Goal: Task Accomplishment & Management: Manage account settings

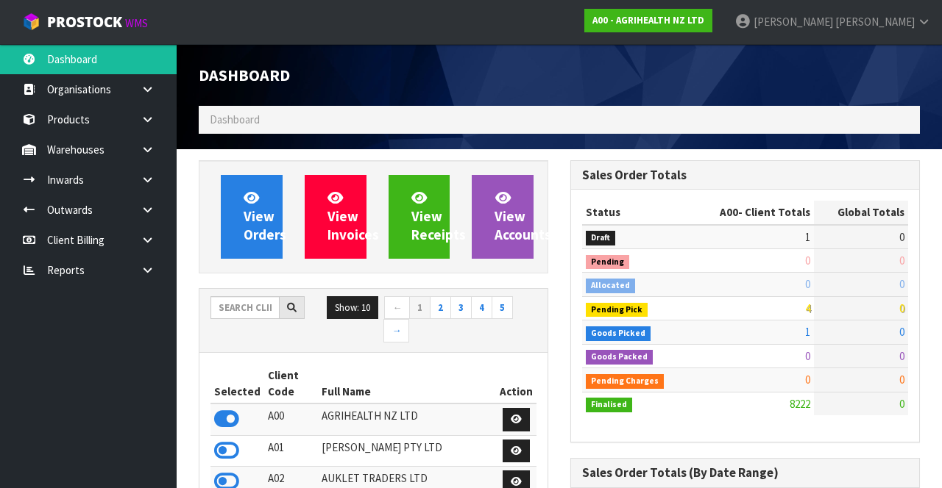
scroll to position [1203, 371]
click at [241, 307] on input "text" at bounding box center [244, 307] width 69 height 23
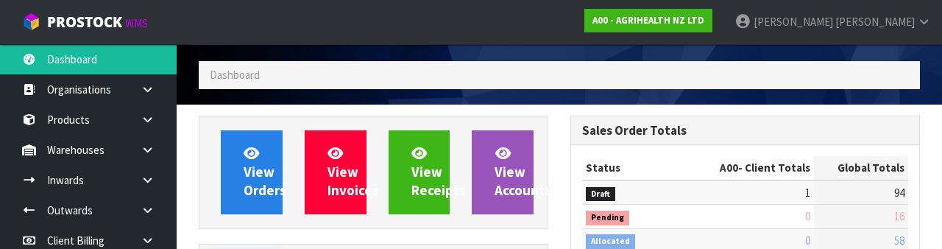
scroll to position [173, 0]
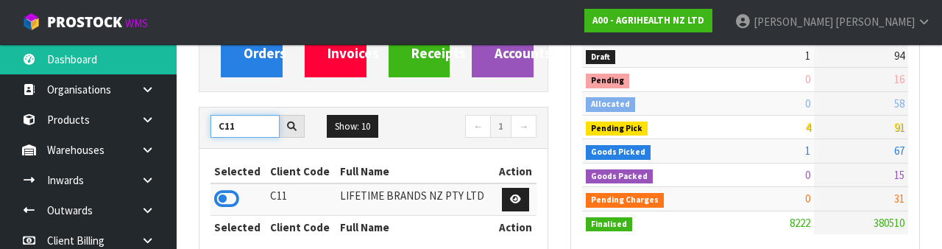
type input "C11"
click at [224, 191] on icon at bounding box center [226, 199] width 25 height 22
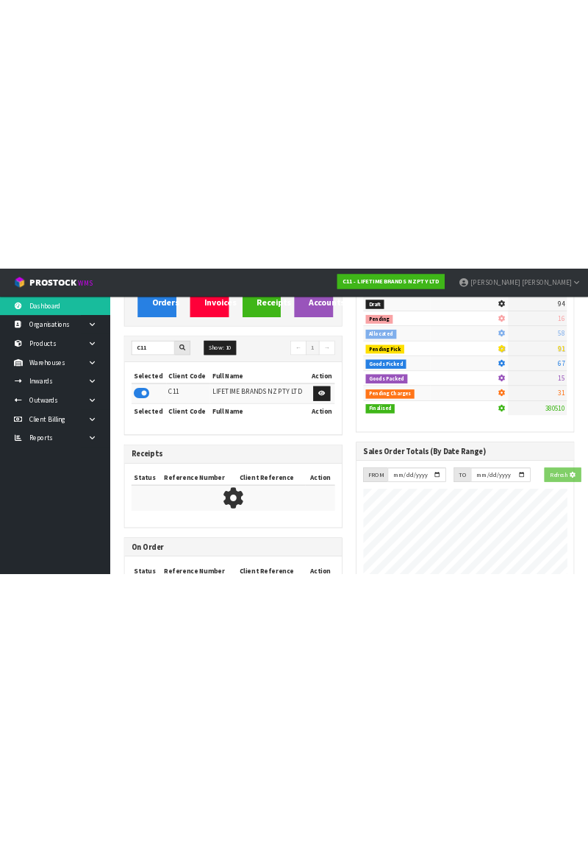
scroll to position [1313, 371]
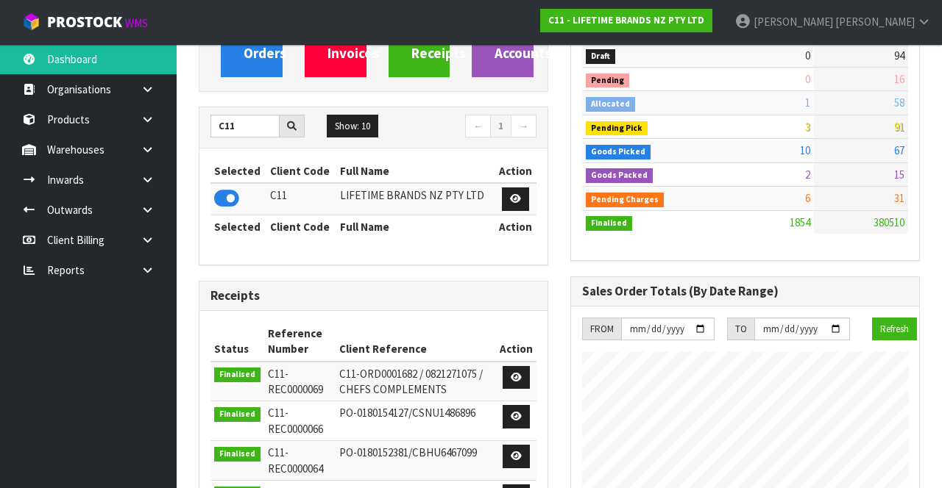
click at [144, 128] on link at bounding box center [152, 119] width 47 height 30
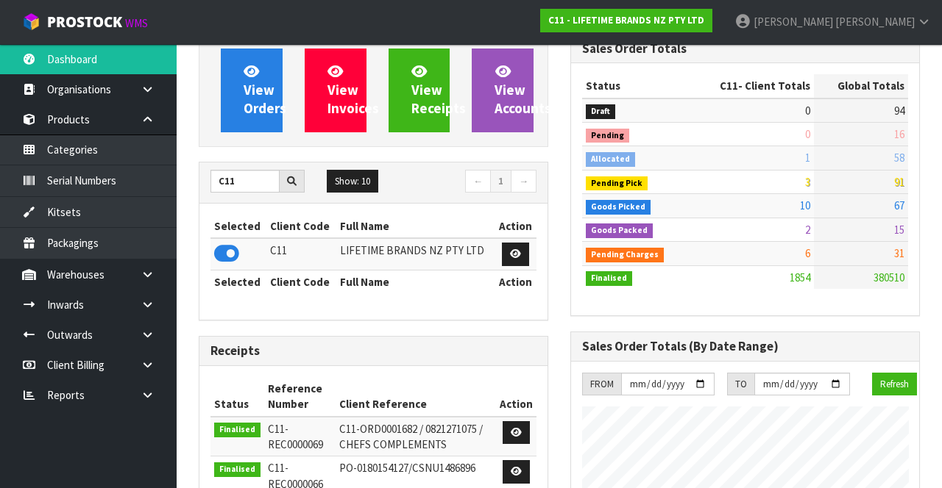
scroll to position [130, 0]
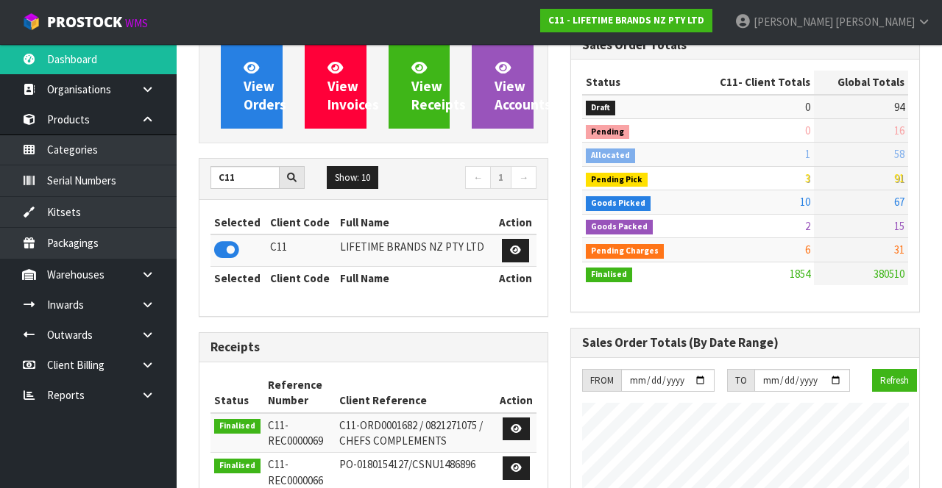
click at [148, 119] on icon at bounding box center [148, 119] width 14 height 11
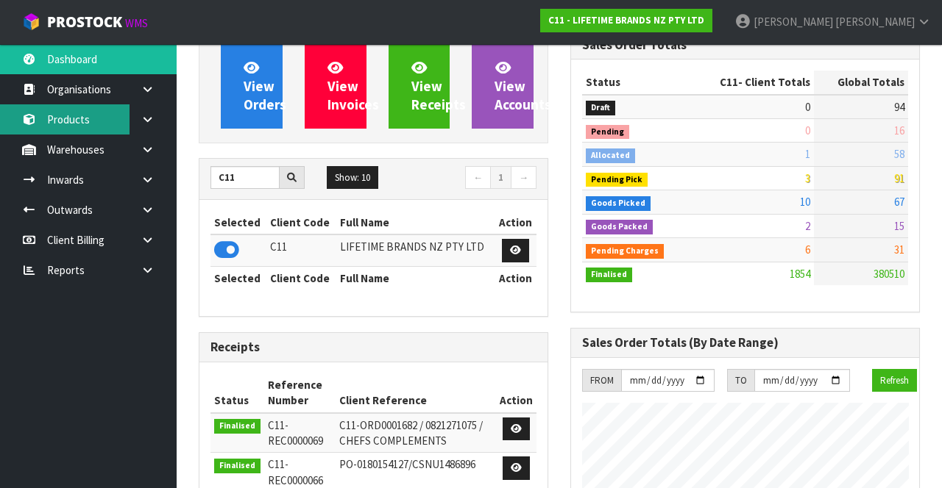
click at [91, 118] on link "Products" at bounding box center [88, 119] width 177 height 30
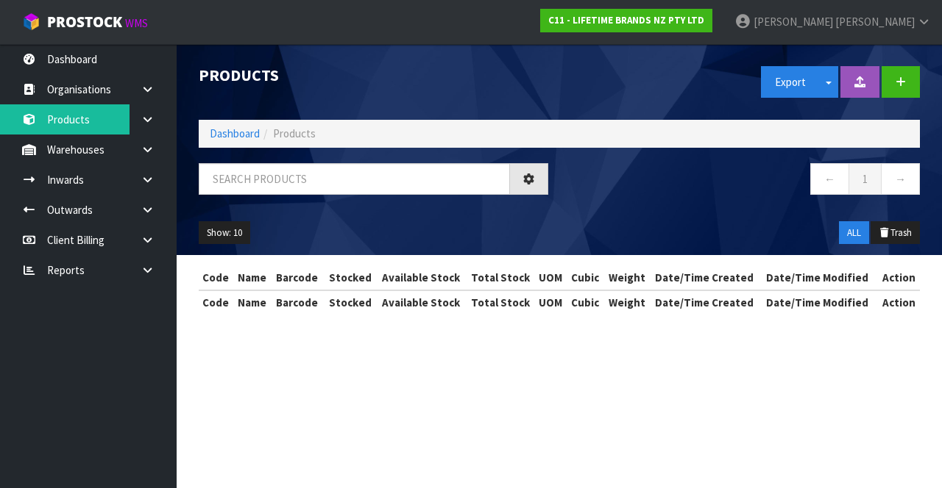
click at [150, 149] on div "Products Export Split button! SOH Summary Measurements Dangerous Goods Import P…" at bounding box center [471, 170] width 942 height 341
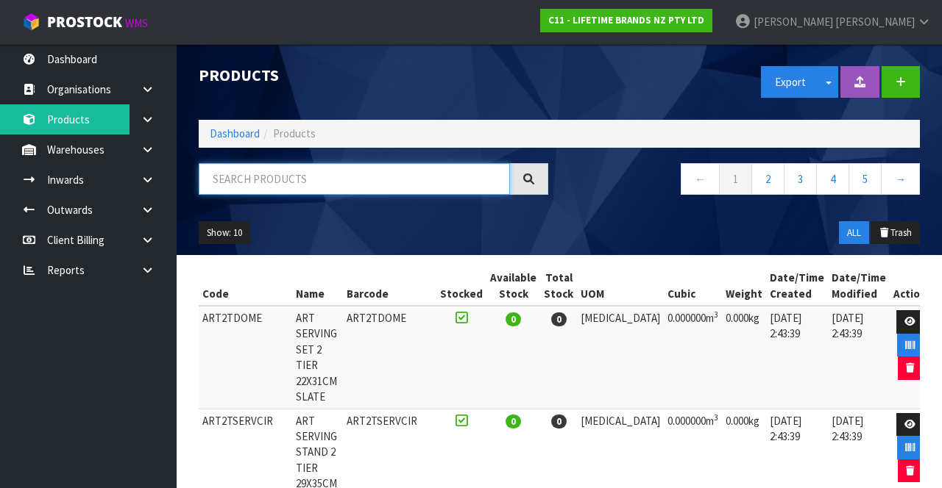
click at [356, 182] on input "text" at bounding box center [354, 179] width 311 height 32
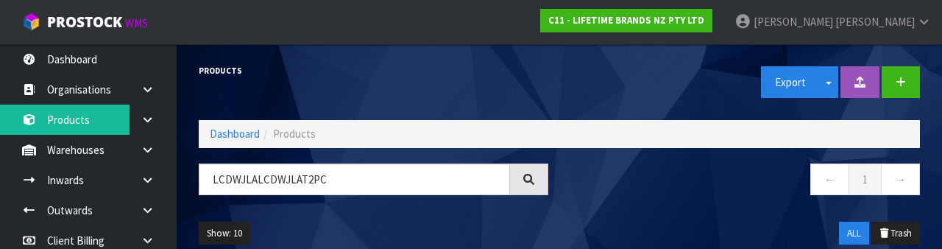
click at [659, 205] on div "← 1 →" at bounding box center [744, 186] width 371 height 47
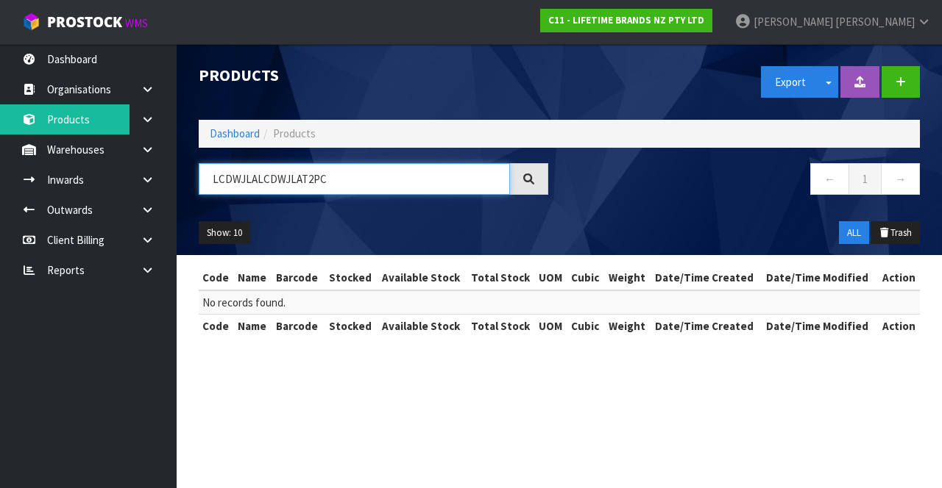
click at [243, 181] on input "LCDWJLALCDWJLAT2PC" at bounding box center [354, 179] width 311 height 32
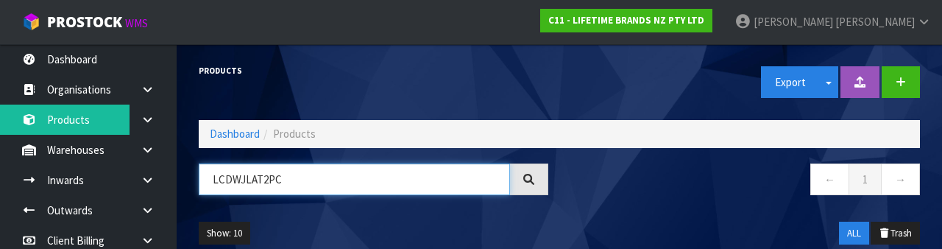
type input "LCDWJLAT2PC"
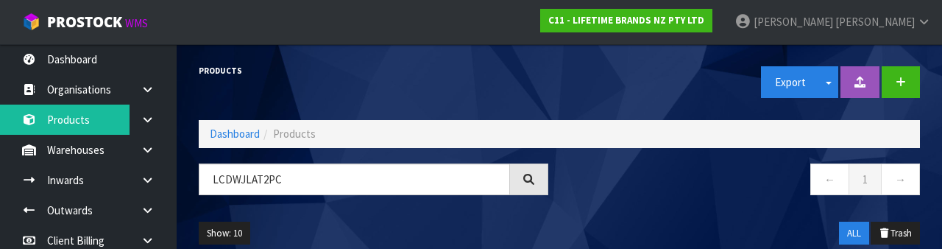
click at [698, 183] on nav "← 1 →" at bounding box center [744, 181] width 349 height 36
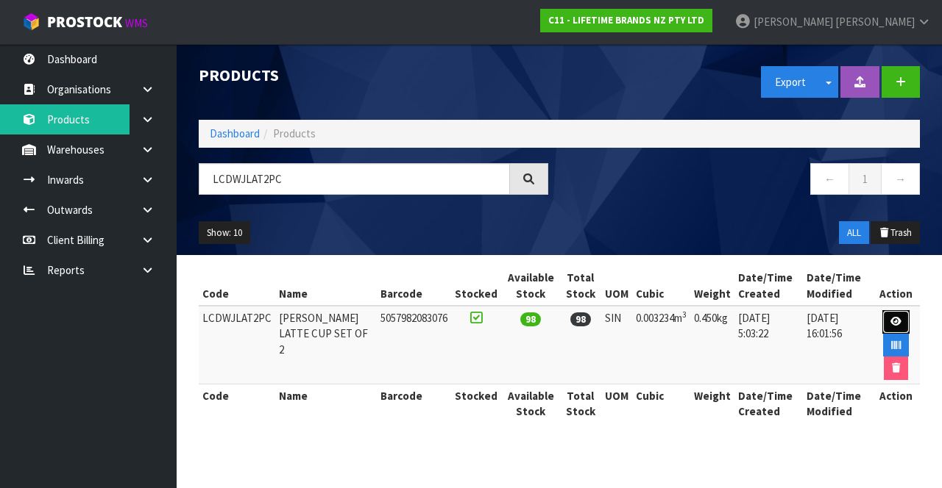
click at [897, 315] on link at bounding box center [895, 322] width 27 height 24
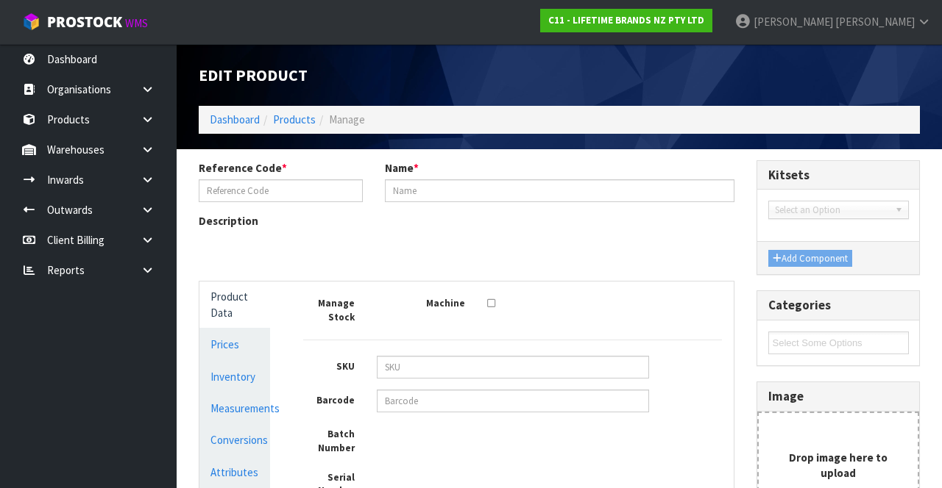
type input "LCDWJLAT2PC"
type input "LC JACK LATTE CUP SET OF 2"
type input "5057982083076"
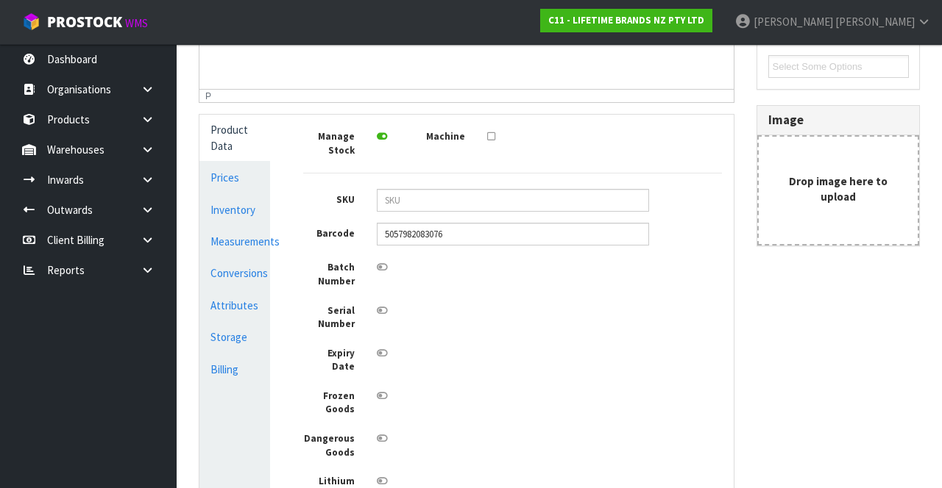
scroll to position [275, 0]
click at [243, 245] on link "Measurements" at bounding box center [234, 243] width 71 height 30
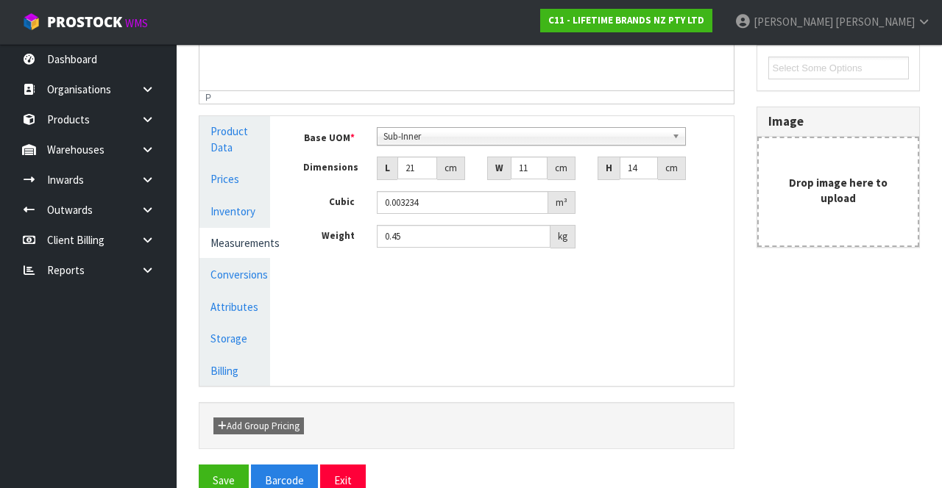
click at [257, 274] on link "Conversions" at bounding box center [234, 275] width 71 height 30
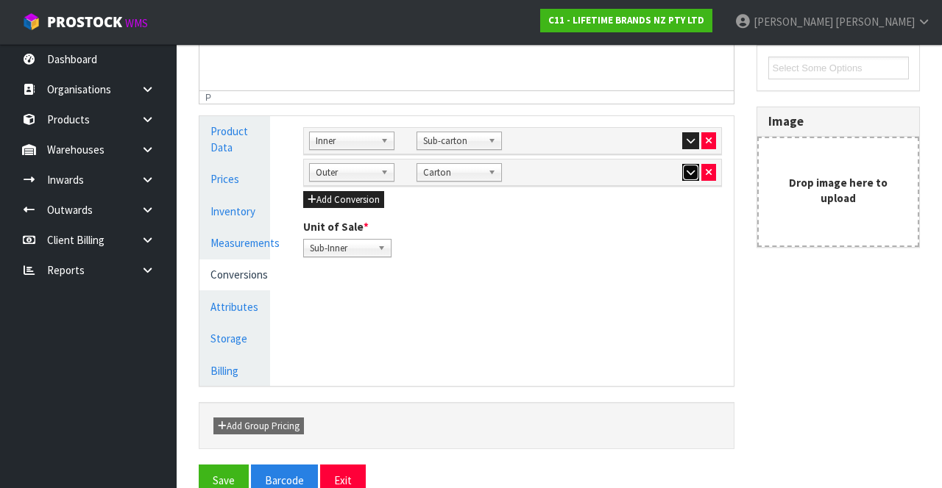
click at [691, 173] on icon "button" at bounding box center [690, 173] width 8 height 10
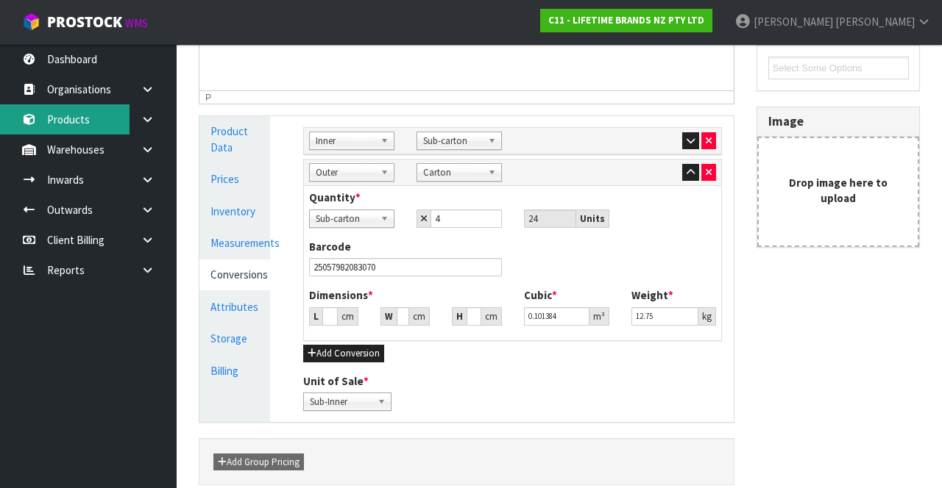
click at [96, 124] on link "Products" at bounding box center [88, 119] width 177 height 30
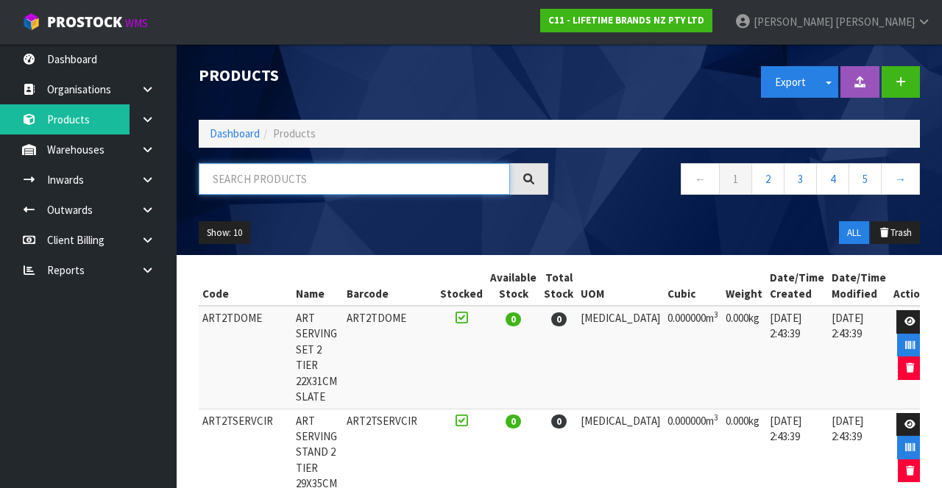
click at [333, 183] on input "text" at bounding box center [354, 179] width 311 height 32
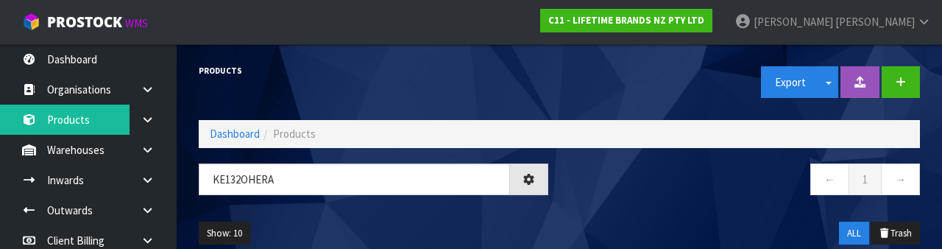
click at [642, 207] on div "← 1 →" at bounding box center [744, 186] width 371 height 47
type input "KE132OHERA"
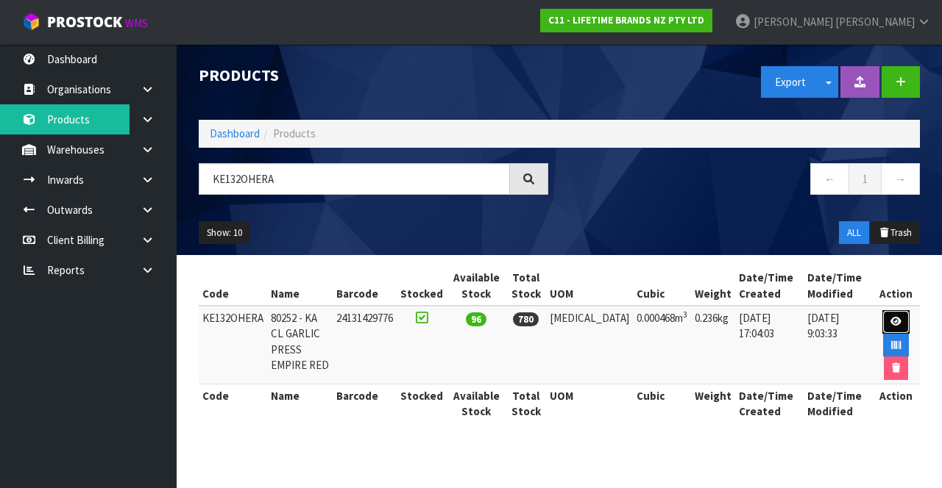
click at [894, 312] on link at bounding box center [895, 322] width 27 height 24
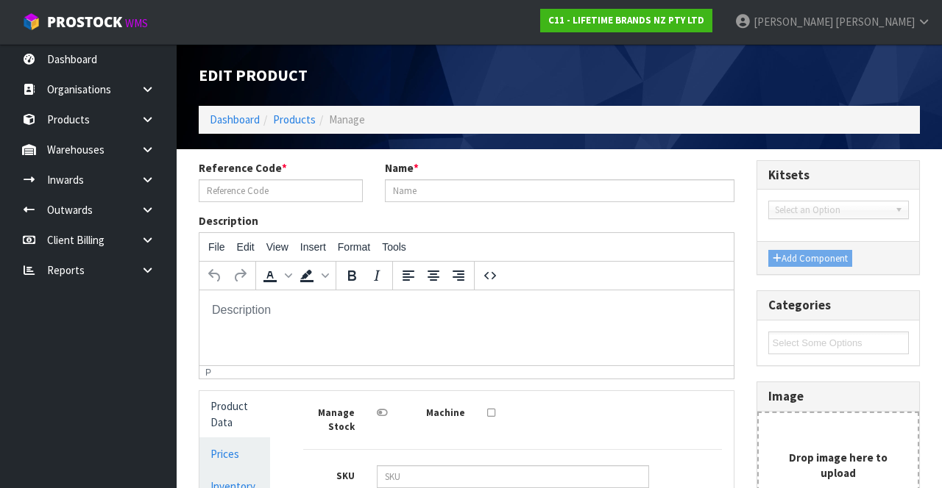
type input "KE132OHERA"
type input "80252 - KA CL GARLIC PRESS EMPIRE RED"
type input "24131429776"
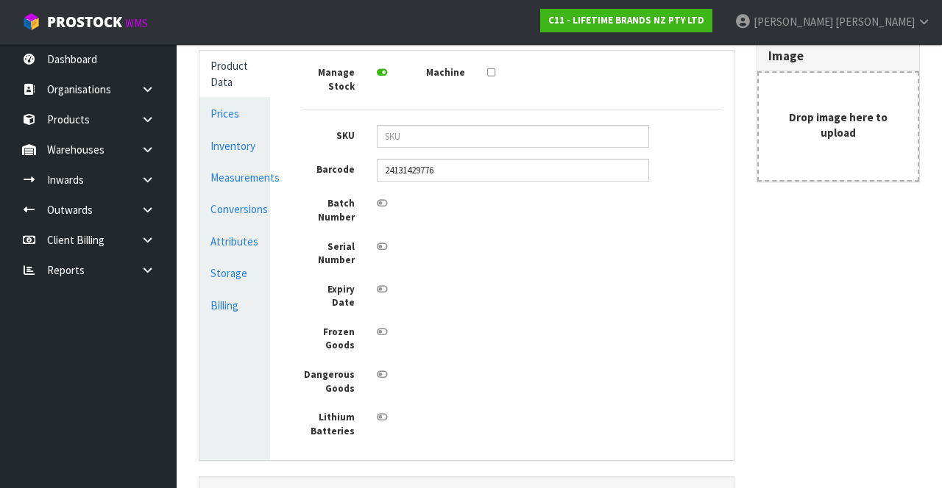
scroll to position [344, 0]
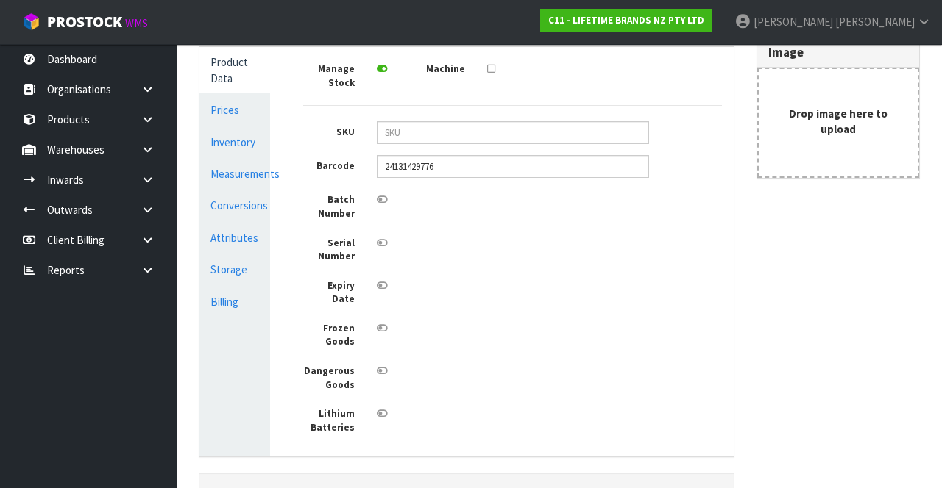
click at [241, 207] on link "Conversions" at bounding box center [234, 206] width 71 height 30
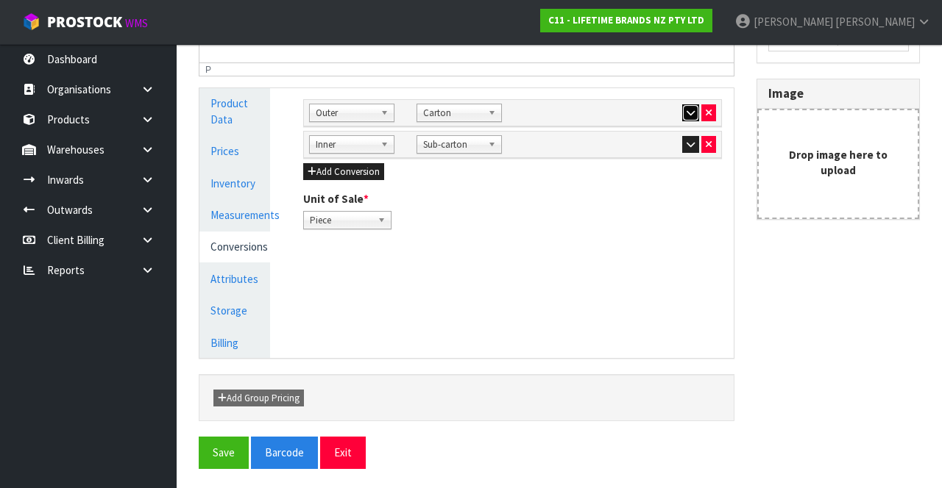
click at [690, 110] on icon "button" at bounding box center [690, 113] width 8 height 10
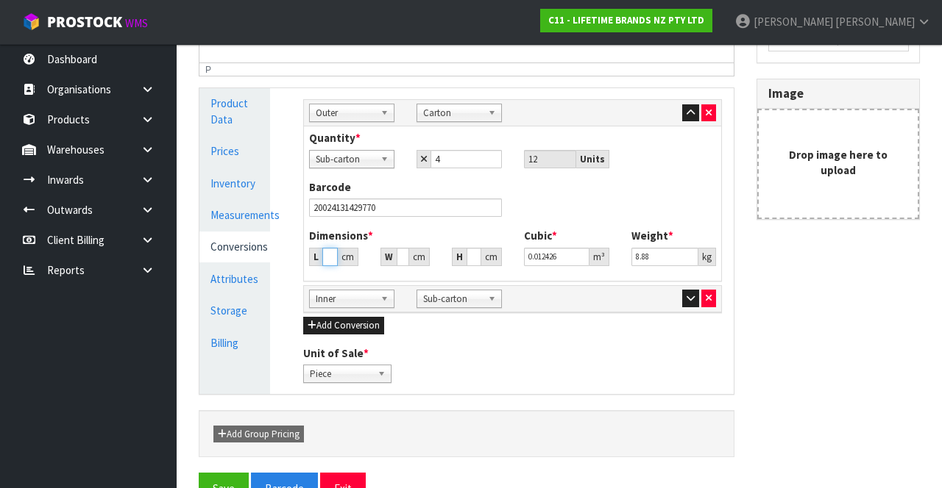
click at [328, 256] on input "26.37" at bounding box center [329, 257] width 15 height 18
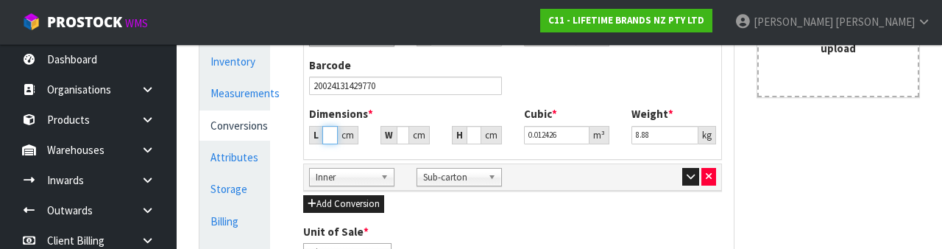
scroll to position [426, 0]
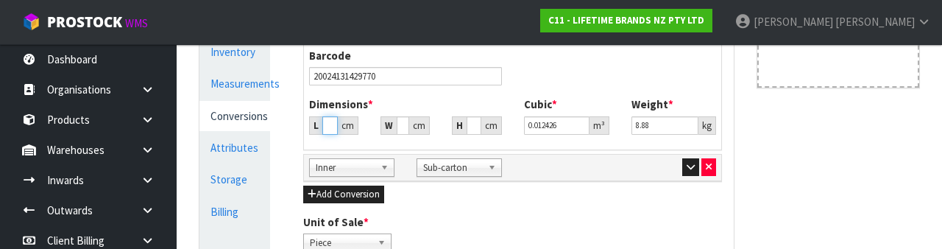
click at [333, 127] on input "26.37" at bounding box center [329, 125] width 15 height 18
click at [330, 121] on input "26.37" at bounding box center [329, 125] width 15 height 18
type input "2"
type input "0.000942"
type input "24"
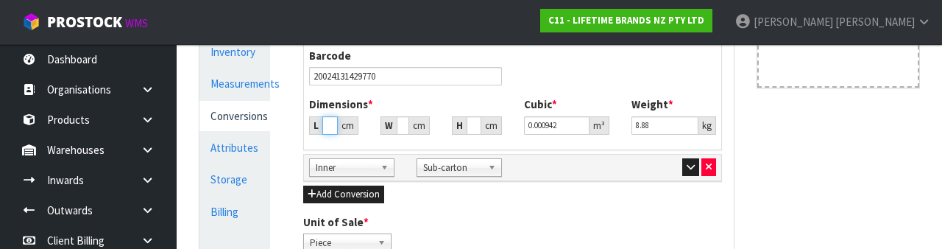
type input "0.011309"
type input "24"
click at [400, 124] on input "23.19" at bounding box center [403, 125] width 13 height 18
click at [402, 125] on input "23.19" at bounding box center [403, 125] width 13 height 18
click at [399, 121] on input "23.19" at bounding box center [403, 125] width 13 height 18
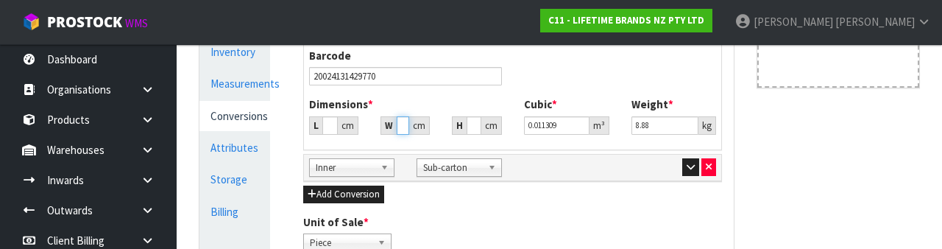
type input "2"
type input "0.000975"
type input "27"
type input "0.013167"
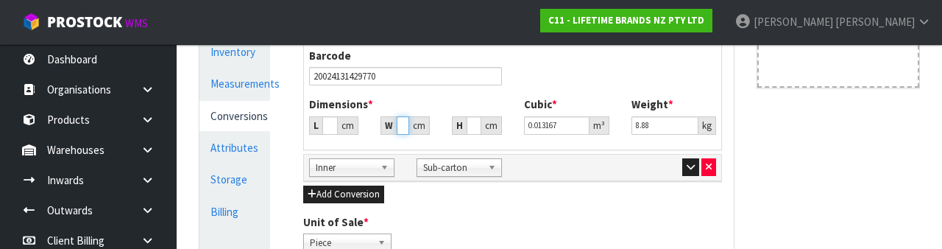
type input "27"
click at [474, 129] on input "20.32" at bounding box center [473, 125] width 14 height 18
click at [472, 126] on input "20.32" at bounding box center [473, 125] width 14 height 18
type input "2"
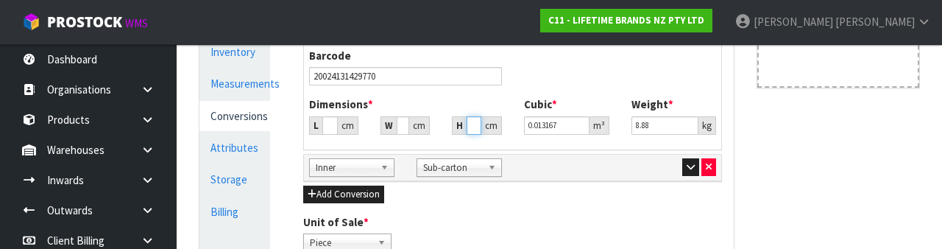
type input "0.001296"
type input "21"
type input "0.013608"
type input "21"
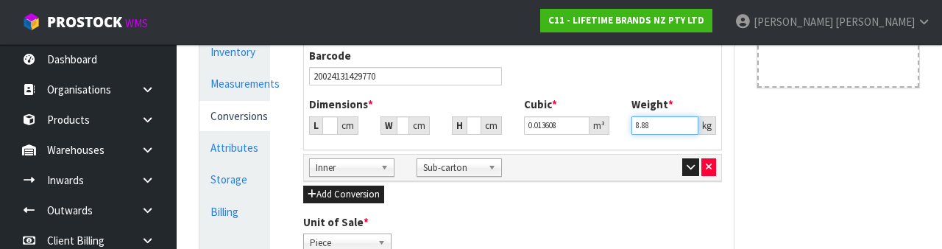
click at [664, 125] on input "8.88" at bounding box center [665, 125] width 68 height 18
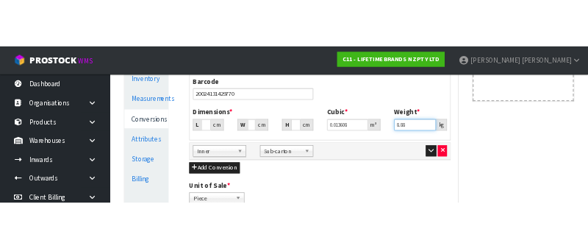
scroll to position [0, 0]
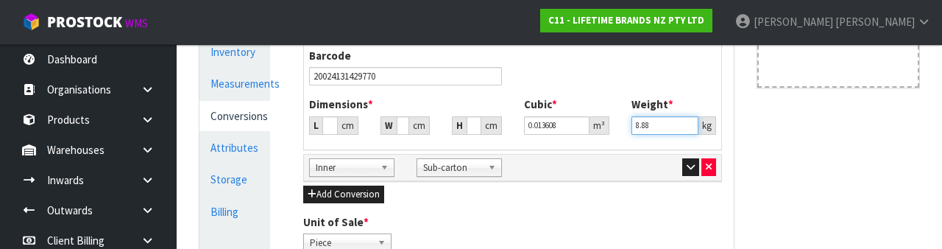
click at [658, 128] on input "8.88" at bounding box center [665, 125] width 68 height 18
type input "8"
type input "5"
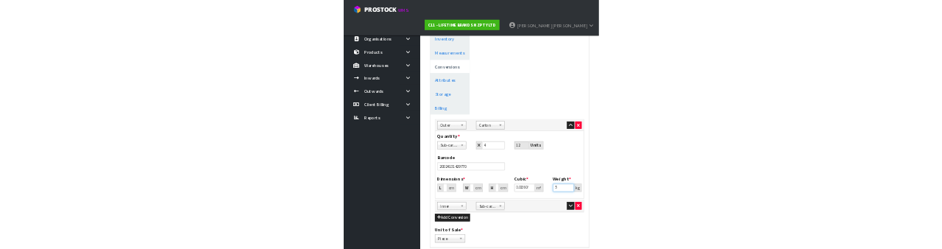
scroll to position [328, 0]
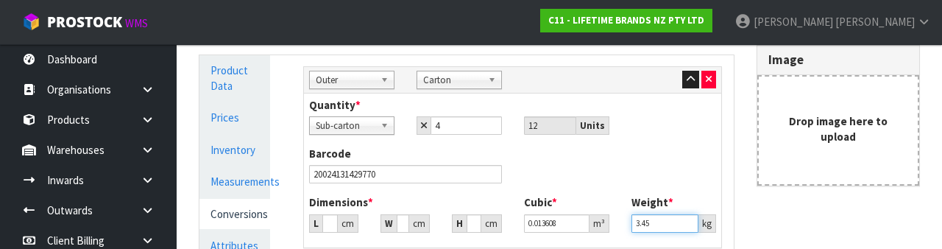
type input "3.45"
click at [680, 138] on div "Quantity * Piece Carton Sub-carton Sub-carton 4 12 Units" at bounding box center [513, 121] width 430 height 49
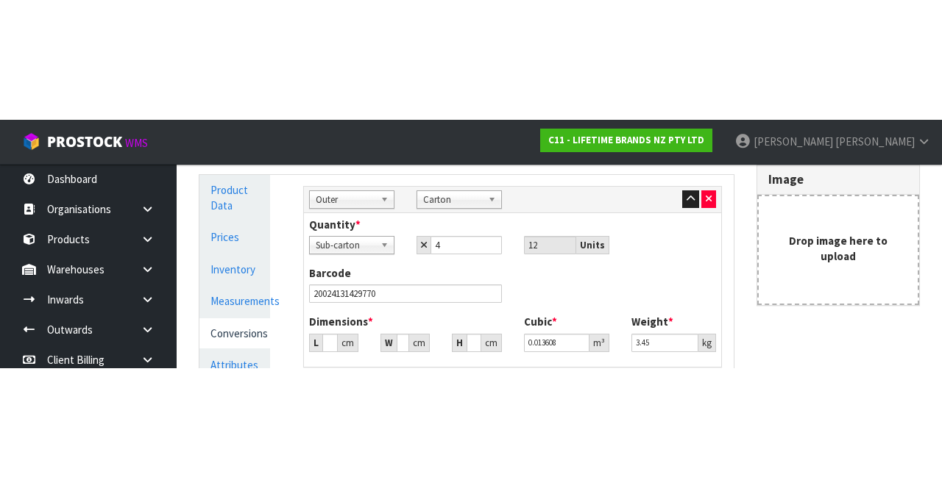
scroll to position [337, 0]
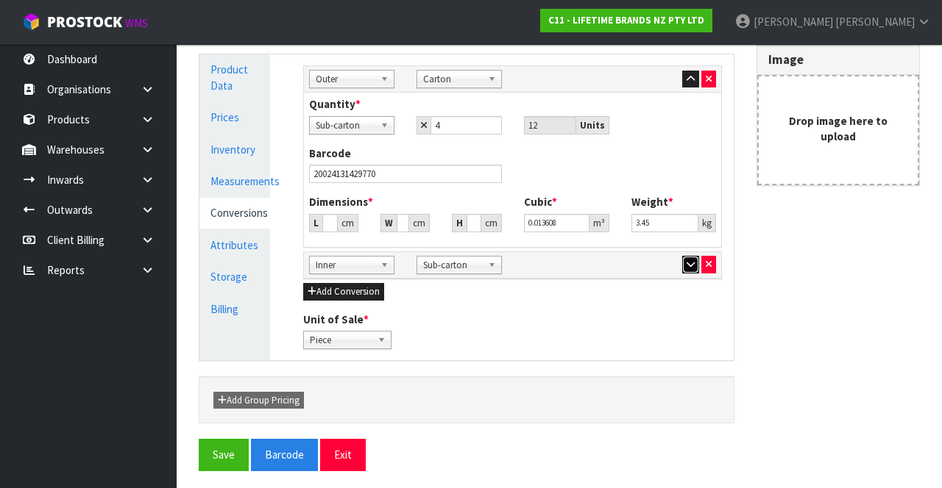
click at [686, 268] on button "button" at bounding box center [690, 265] width 17 height 18
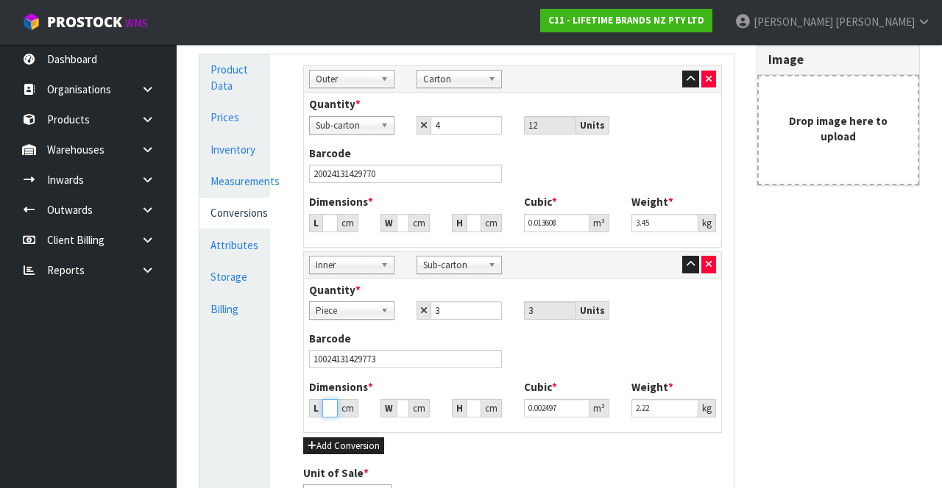
click at [330, 402] on input "25.1" at bounding box center [329, 408] width 15 height 18
click at [330, 406] on input "25.1" at bounding box center [329, 408] width 15 height 18
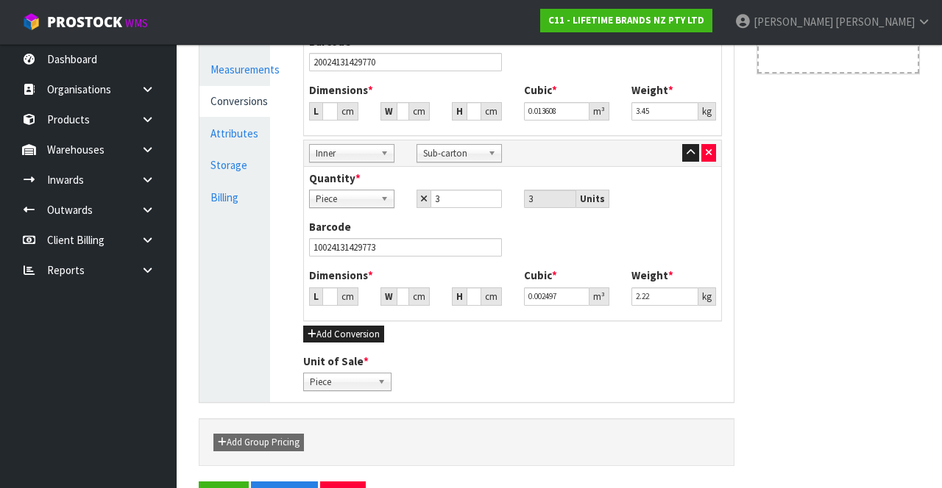
scroll to position [491, 0]
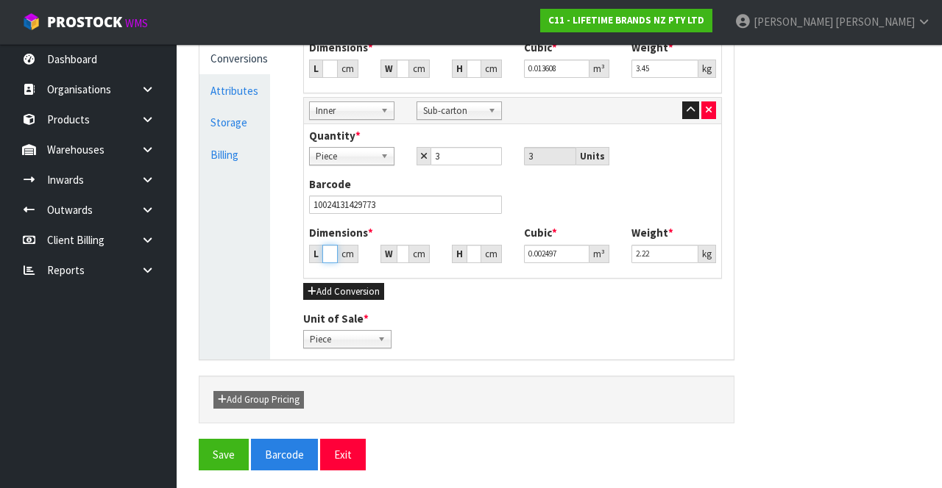
click at [329, 253] on input "25.1" at bounding box center [329, 254] width 15 height 18
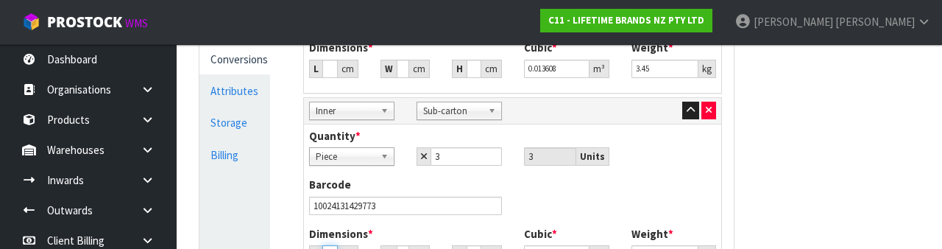
scroll to position [611, 0]
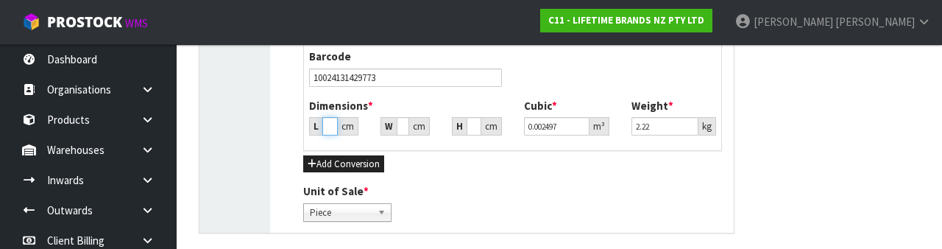
type input "1"
type input "0.000099"
type input "12"
type input "0.001194"
type input "12"
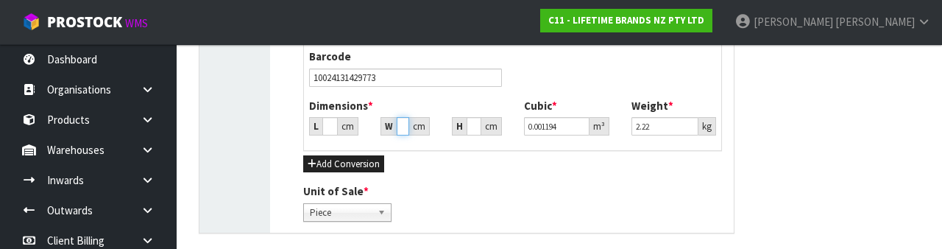
type input "2"
type input "0.000221"
type input "25"
type input "0.002766"
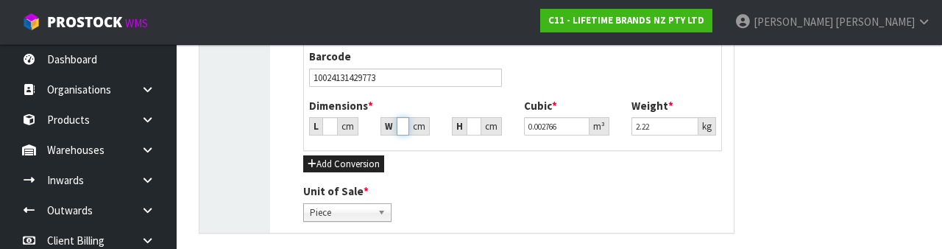
type input "25"
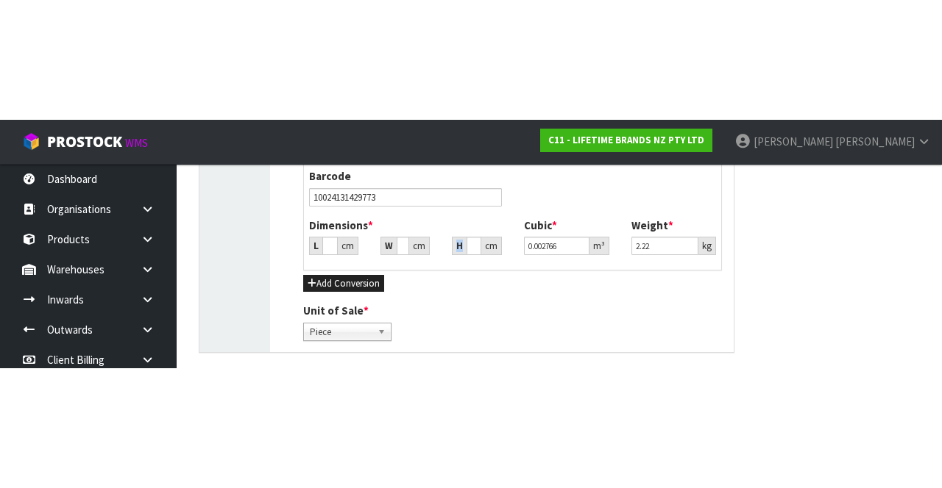
scroll to position [491, 0]
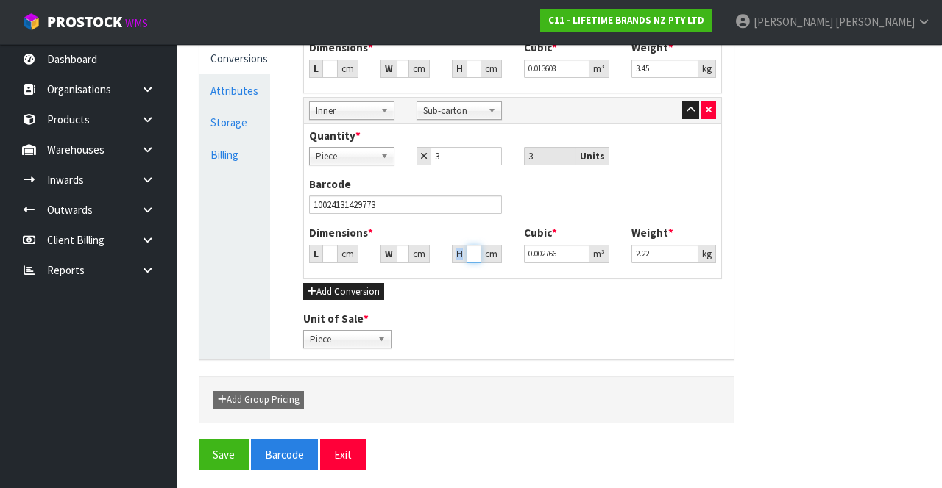
click at [474, 255] on input "9.22" at bounding box center [473, 254] width 14 height 18
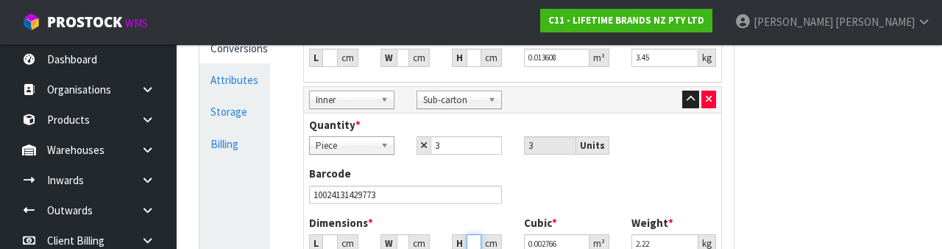
scroll to position [611, 0]
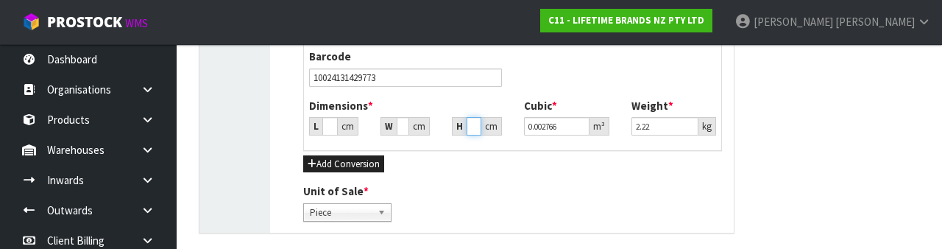
type input "1"
type input "0.0003"
type input "10"
type input "0.003"
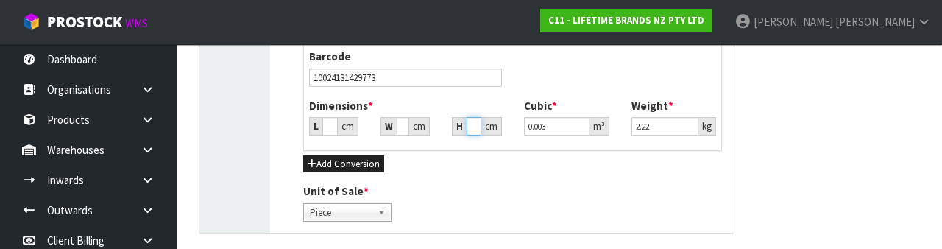
type input "10"
click at [662, 125] on input "2.22" at bounding box center [665, 126] width 68 height 18
type input "2"
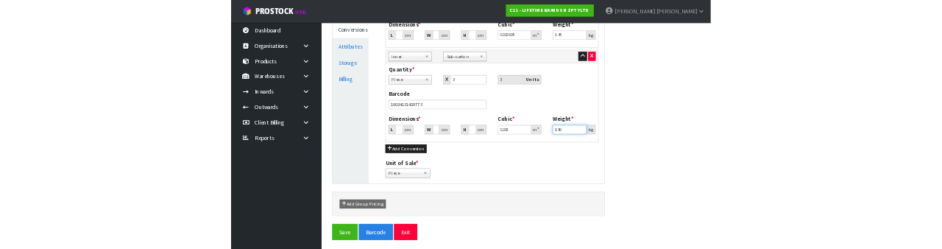
scroll to position [483, 0]
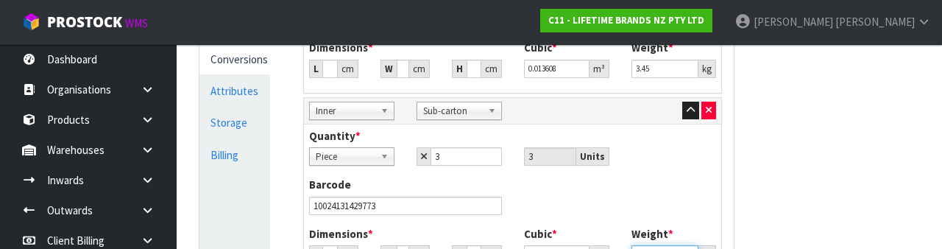
type input "0.80"
click at [840, 181] on div "Reference Code * KE132OHERA Name * 80252 - KA CL GARLIC PRESS EMPIRE RED Descri…" at bounding box center [559, 53] width 743 height 769
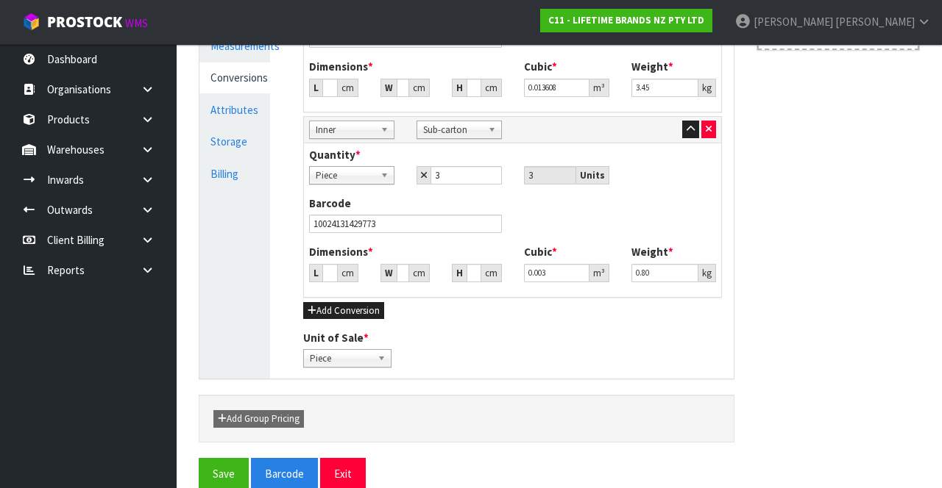
scroll to position [484, 0]
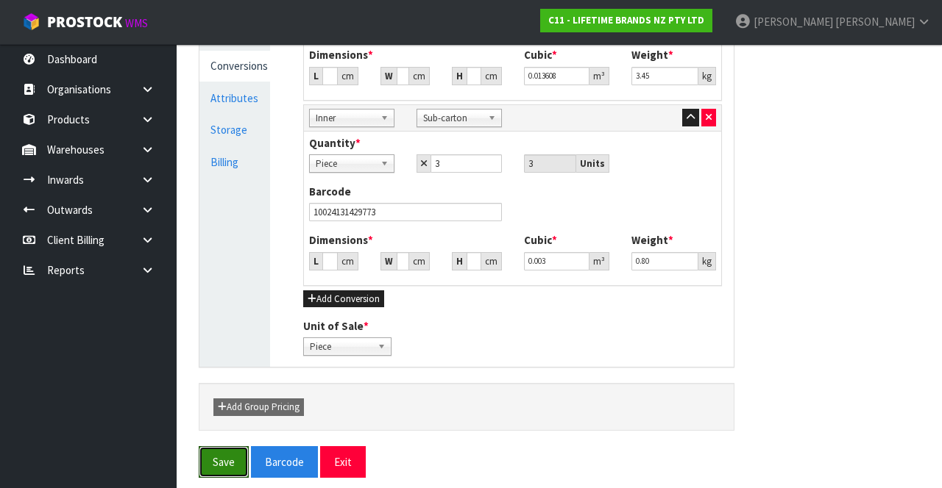
click at [225, 452] on button "Save" at bounding box center [224, 463] width 50 height 32
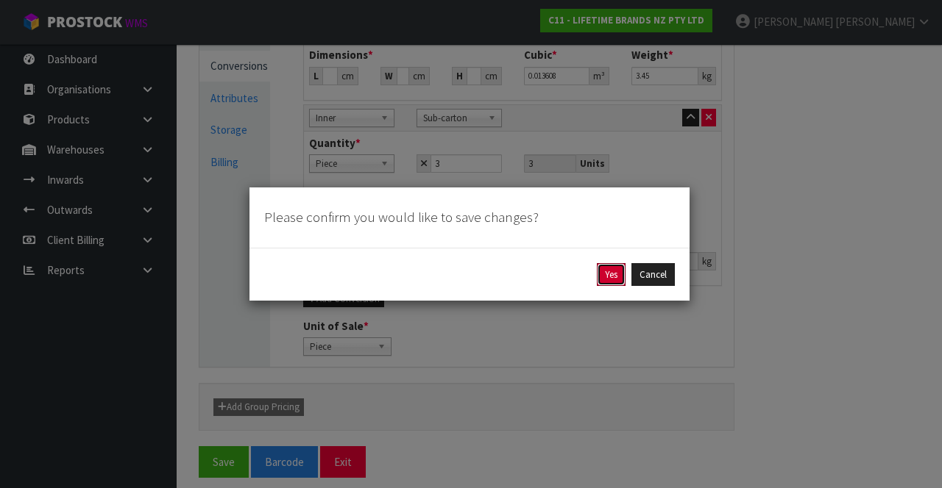
click at [606, 277] on button "Yes" at bounding box center [611, 275] width 29 height 24
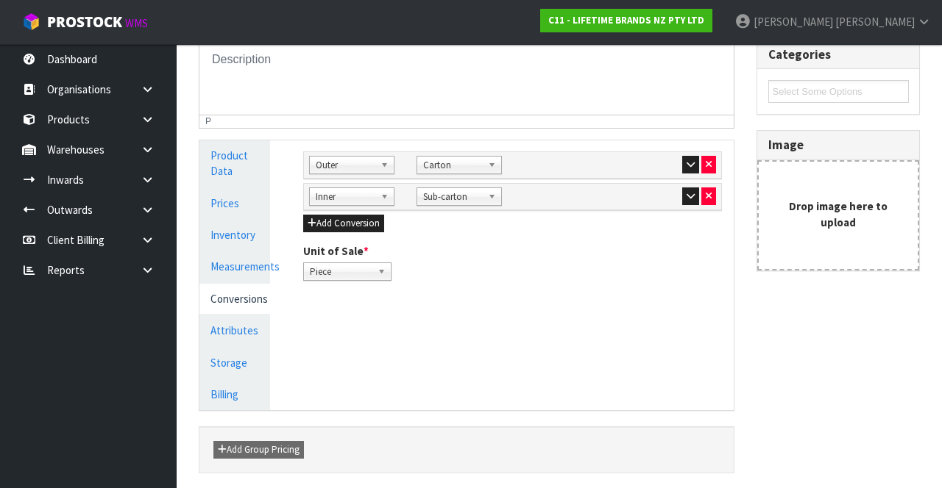
scroll to position [305, 0]
click at [235, 265] on link "Measurements" at bounding box center [234, 266] width 71 height 30
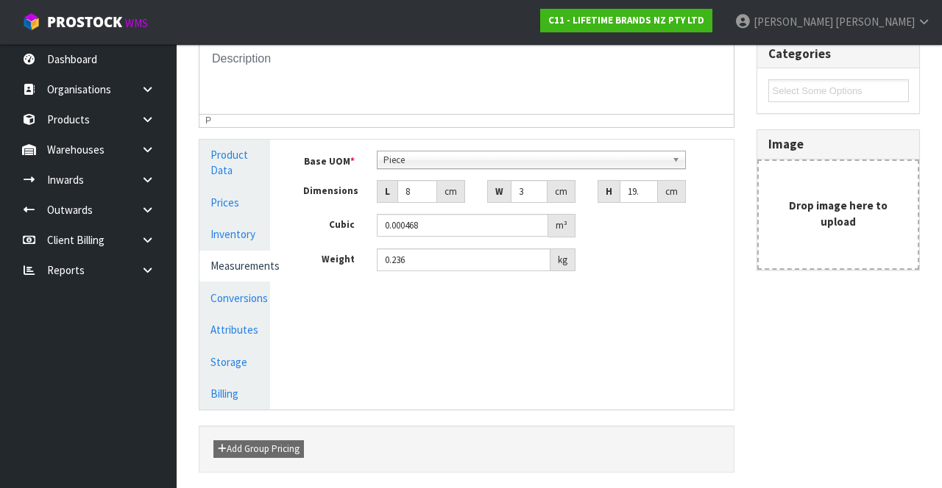
click at [230, 237] on link "Inventory" at bounding box center [234, 234] width 71 height 30
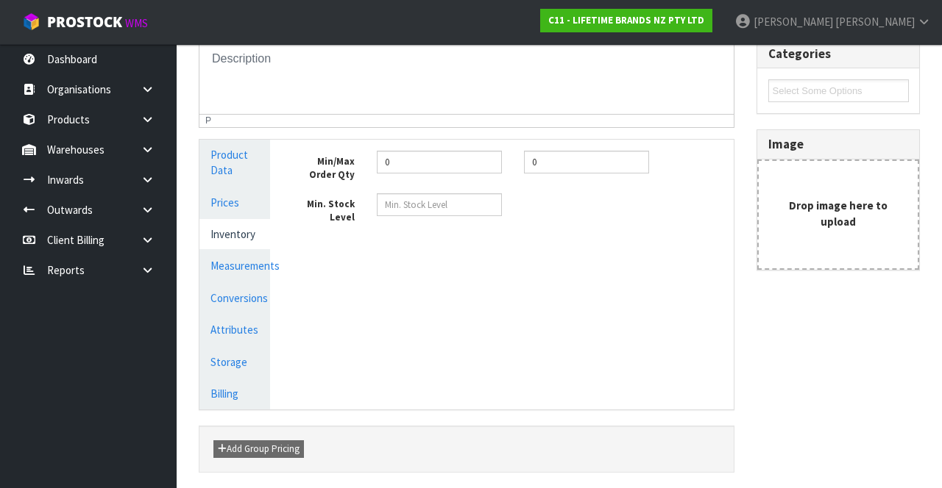
click at [231, 199] on link "Prices" at bounding box center [234, 203] width 71 height 30
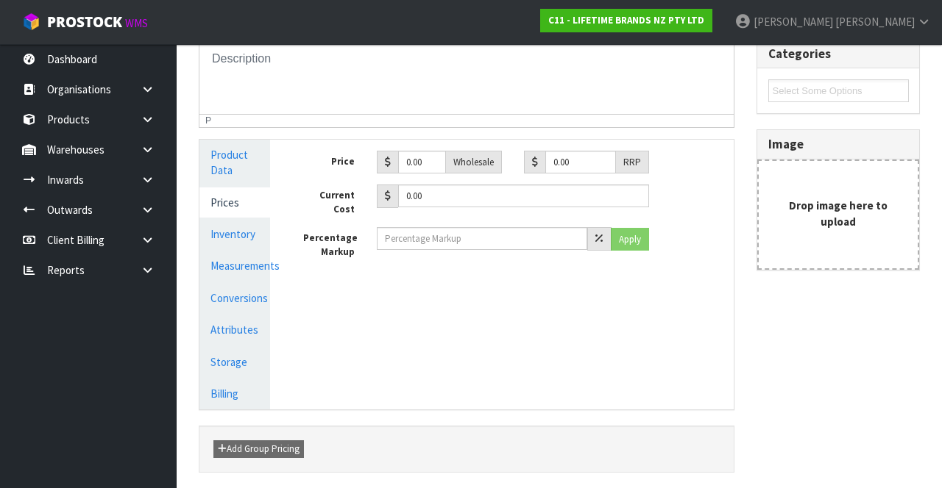
click at [238, 238] on link "Inventory" at bounding box center [234, 234] width 71 height 30
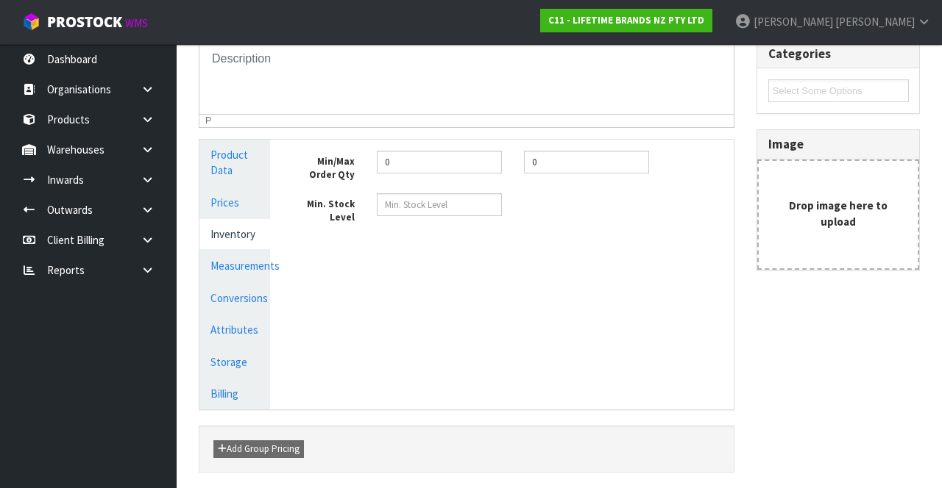
click at [251, 263] on link "Measurements" at bounding box center [234, 266] width 71 height 30
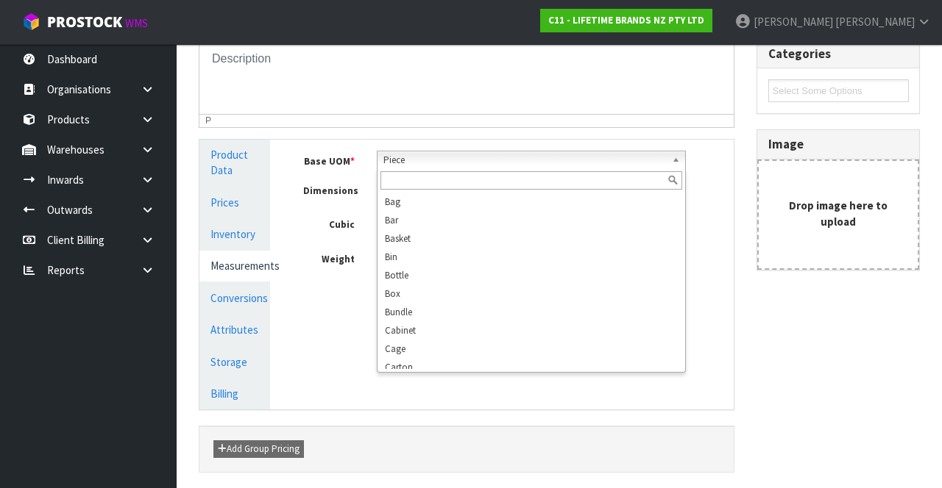
scroll to position [283, 0]
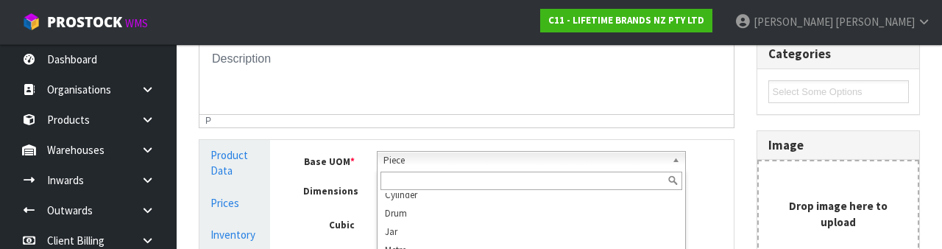
click at [710, 197] on div "Dimensions L 8 cm W 3 cm H 19.51 cm" at bounding box center [512, 192] width 441 height 24
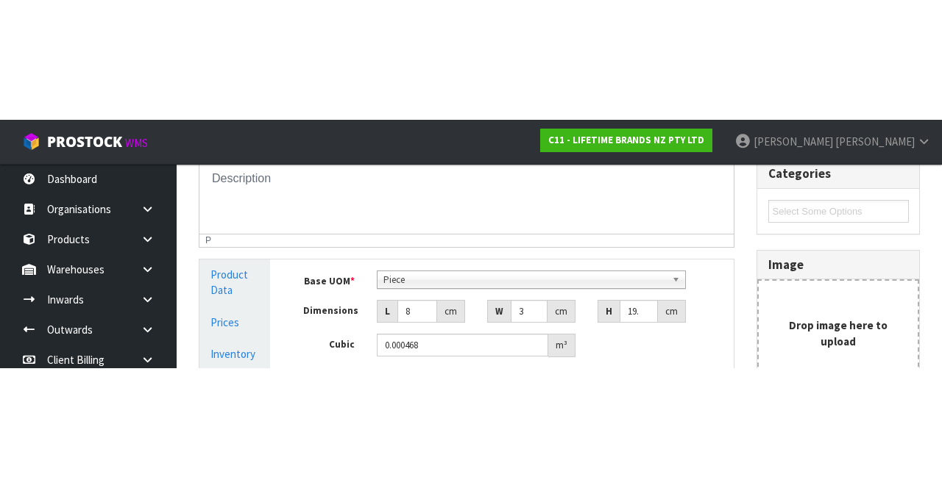
scroll to position [305, 0]
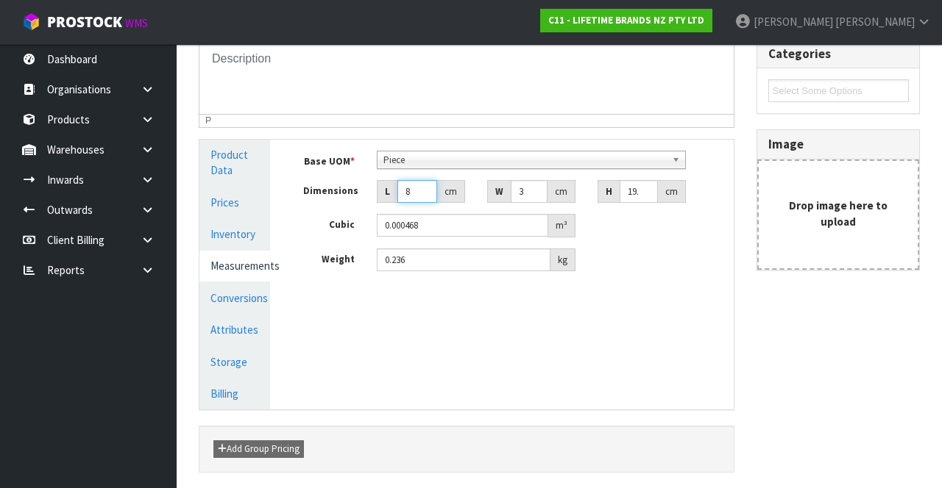
click at [419, 196] on input "8" at bounding box center [417, 191] width 40 height 23
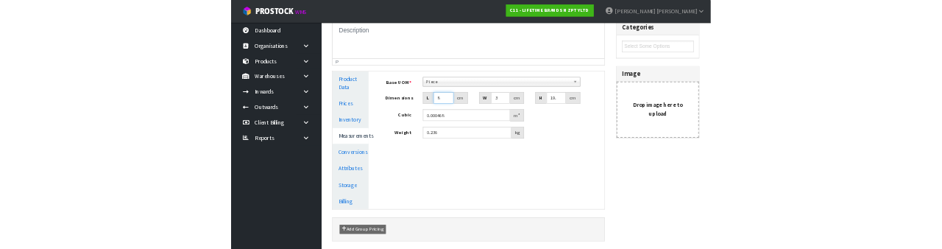
scroll to position [296, 0]
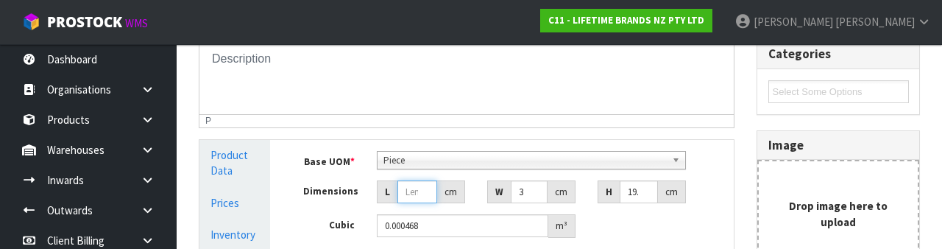
type input "0.000001"
type input "1"
type input "0.000059"
type input "10"
type input "0.000585"
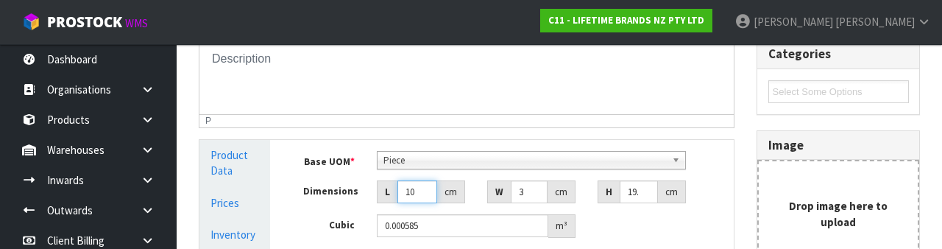
type input "10"
click at [528, 191] on input "3" at bounding box center [529, 191] width 37 height 23
type input "0.000001"
type input "3"
type input "0.000585"
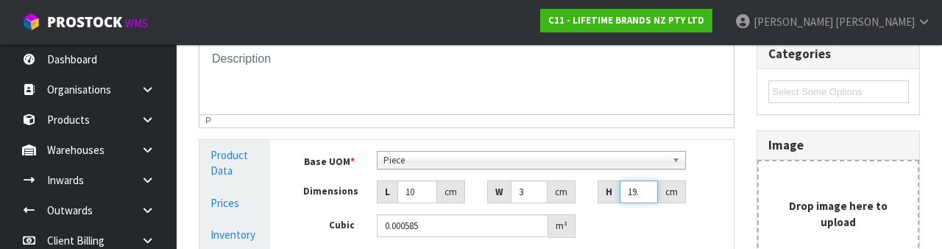
click at [649, 195] on input "19.51" at bounding box center [638, 191] width 38 height 23
type input "19"
type input "0.00057"
type input "1"
type input "0.00003"
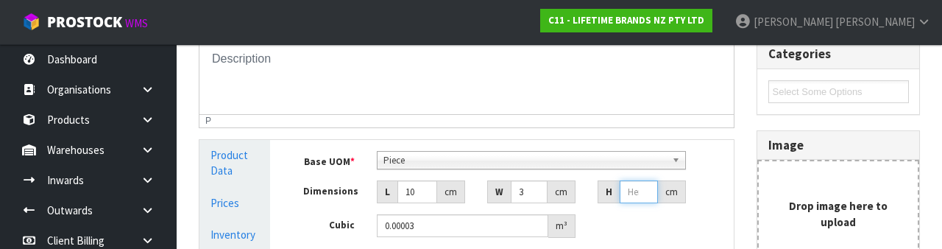
type input "0.000001"
type input "2"
type input "0.00006"
type input "24"
type input "0.00072"
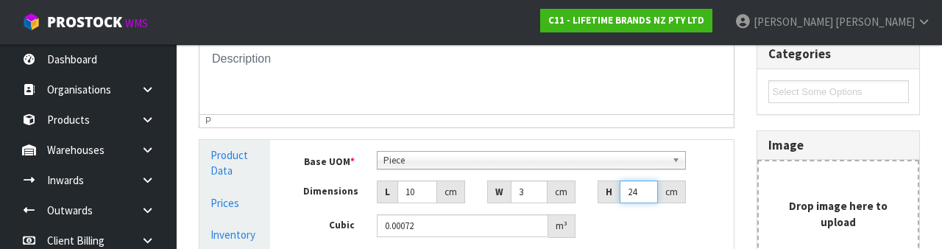
type input "2"
type input "0.00006"
type input "25"
type input "0.00075"
click at [686, 232] on div "Cubic 0.00075 m³" at bounding box center [512, 226] width 441 height 24
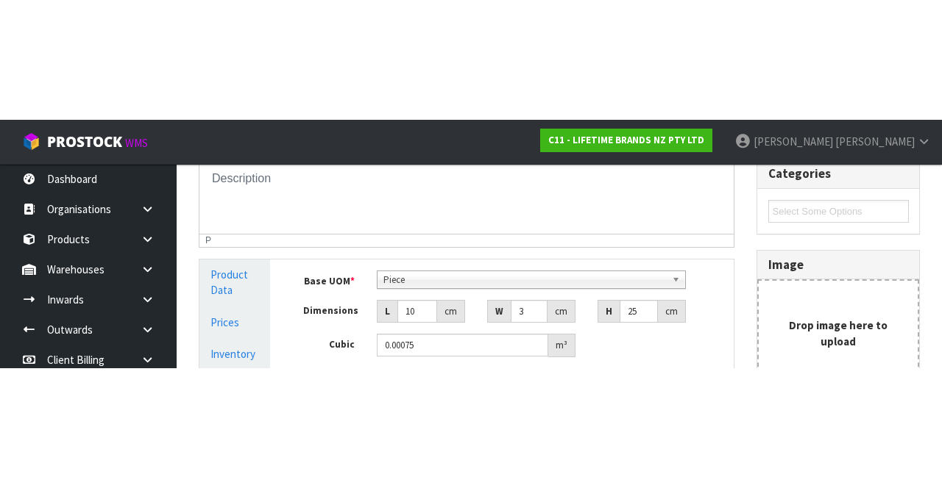
scroll to position [305, 0]
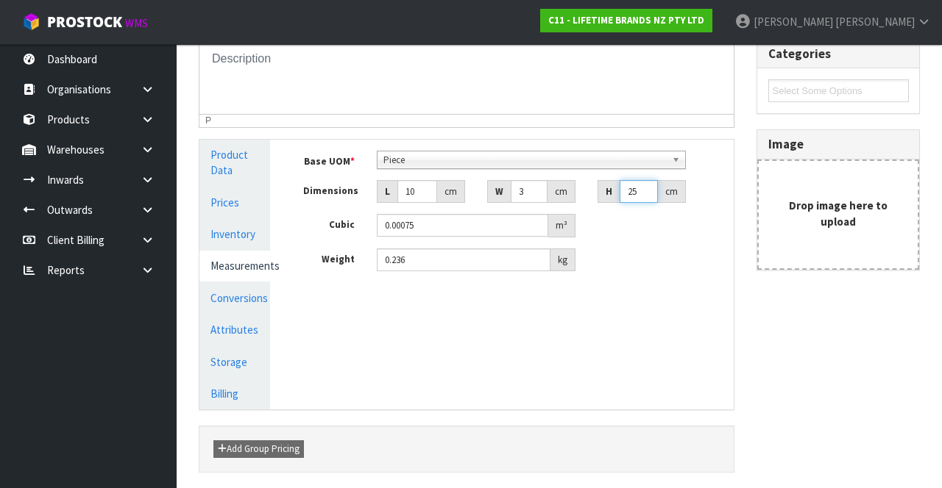
click at [643, 191] on input "25" at bounding box center [638, 191] width 38 height 23
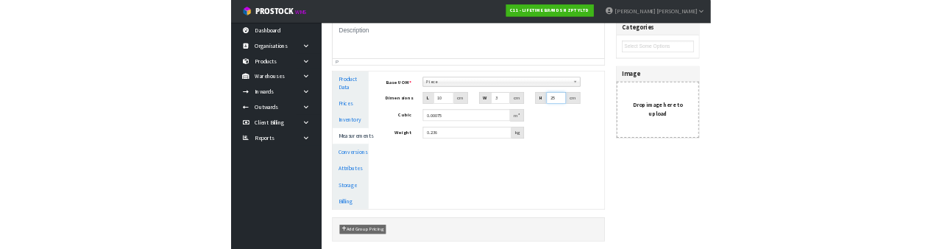
scroll to position [296, 0]
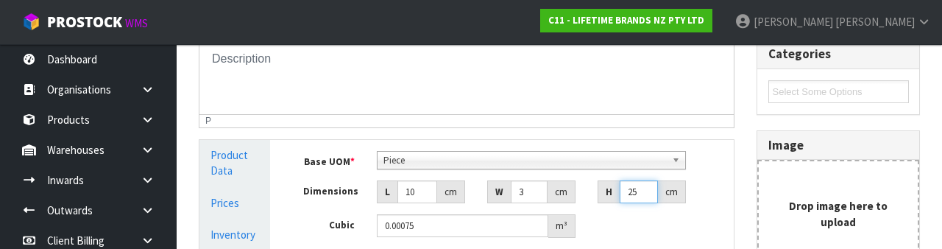
type input "2"
type input "0.00006"
type input "24"
type input "0.00072"
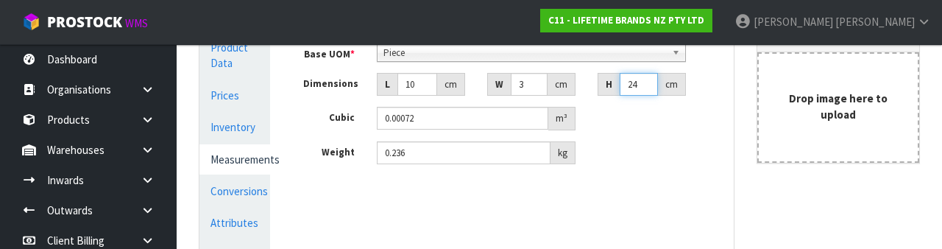
scroll to position [405, 0]
type input "24"
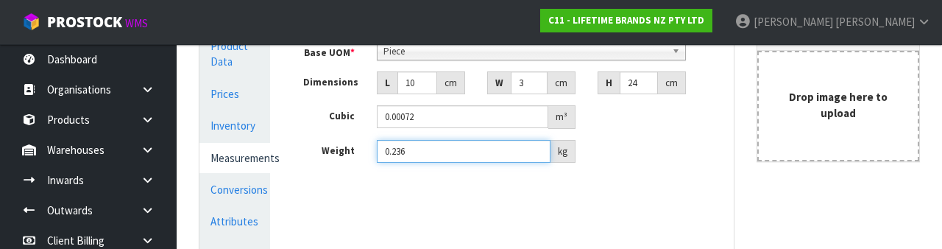
click at [415, 152] on input "0.236" at bounding box center [464, 151] width 174 height 23
type input "0"
type input "0.25"
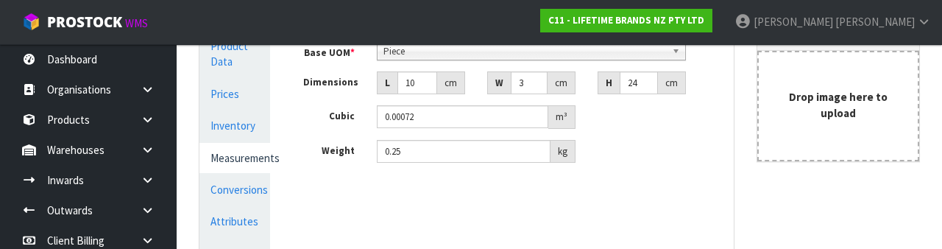
click at [652, 159] on div "Weight 0.25 kg" at bounding box center [512, 152] width 441 height 24
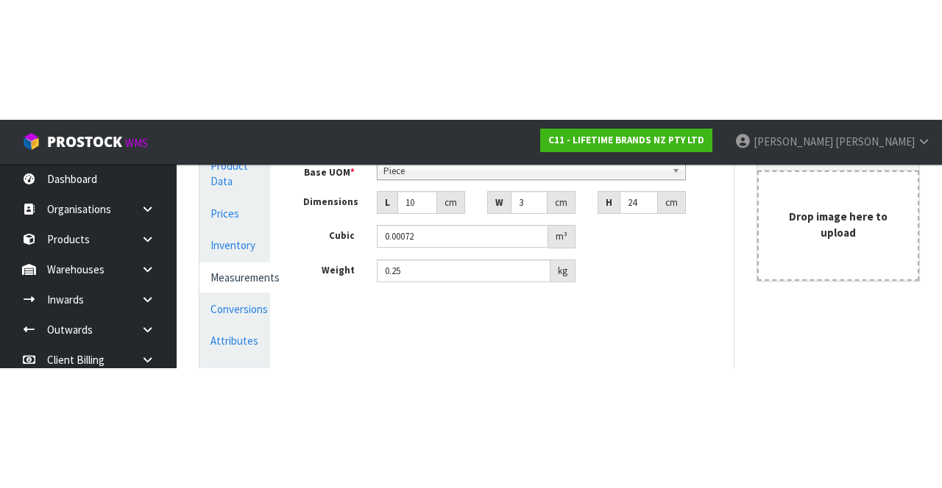
scroll to position [357, 0]
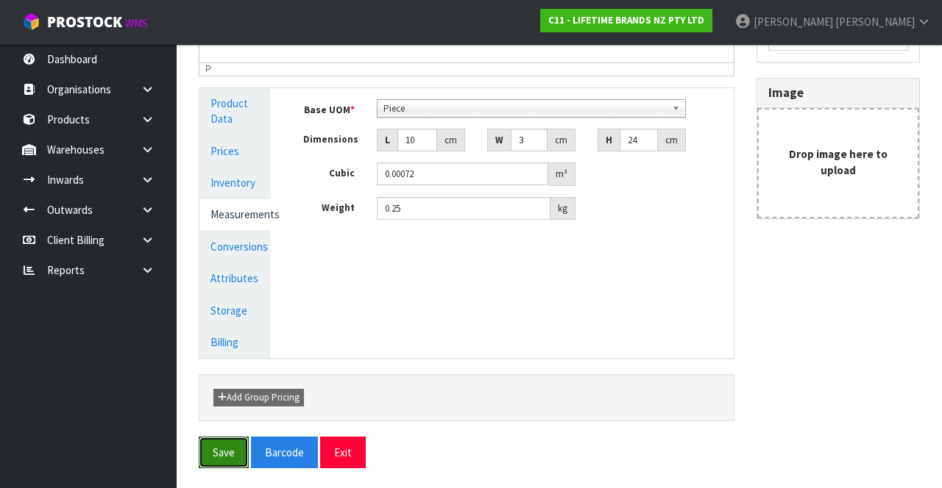
click at [222, 446] on button "Save" at bounding box center [224, 453] width 50 height 32
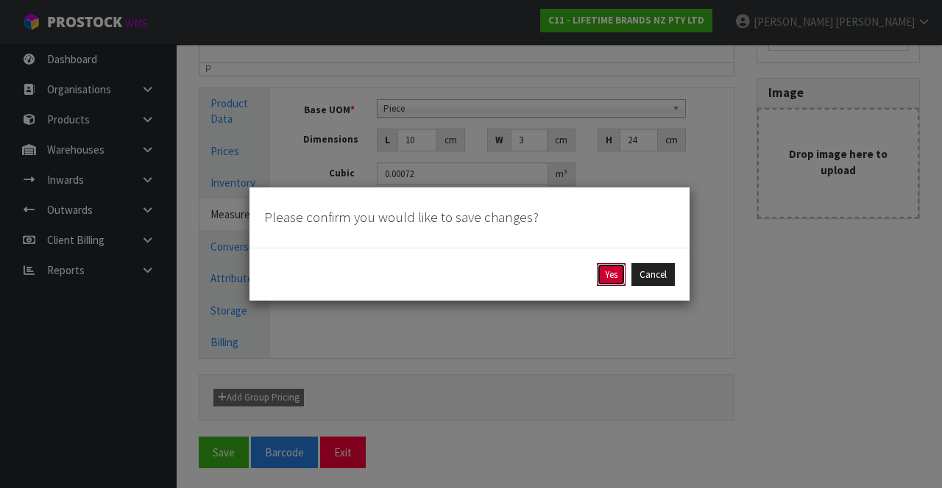
click at [619, 277] on button "Yes" at bounding box center [611, 275] width 29 height 24
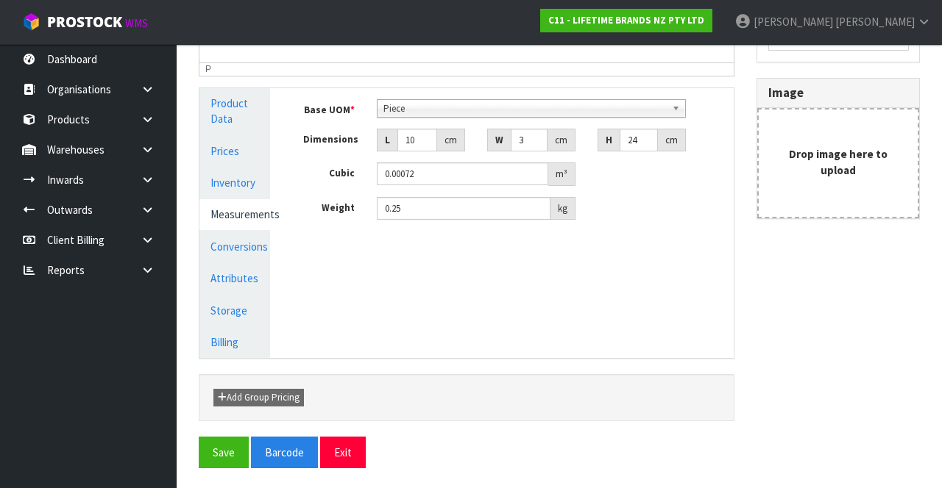
scroll to position [0, 0]
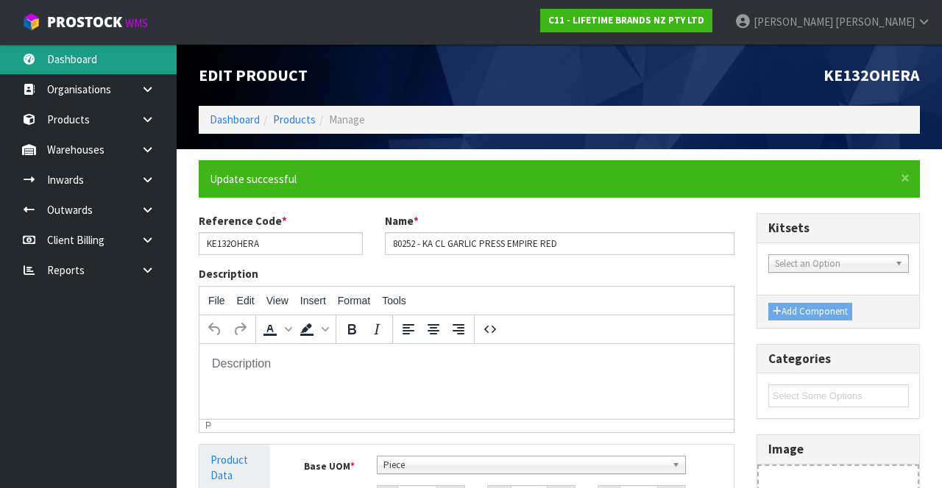
click at [93, 66] on link "Dashboard" at bounding box center [88, 59] width 177 height 30
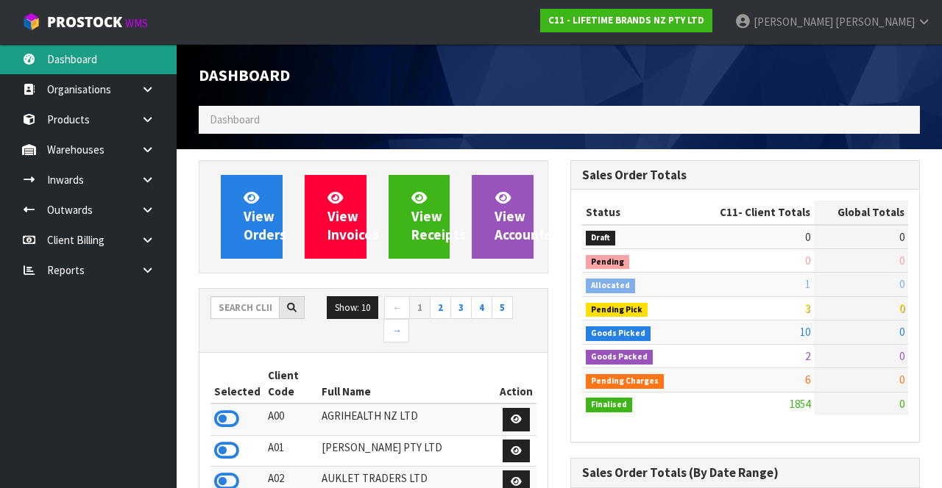
scroll to position [1313, 371]
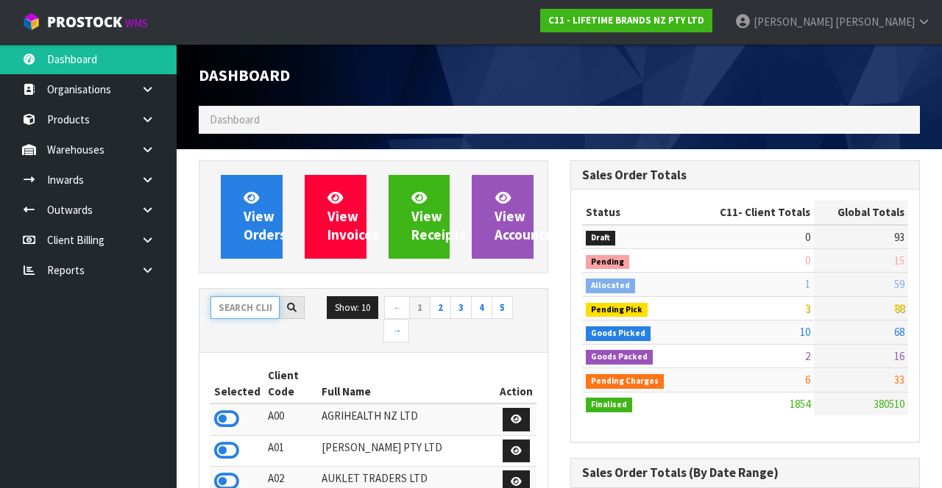
click at [252, 309] on input "text" at bounding box center [244, 307] width 69 height 23
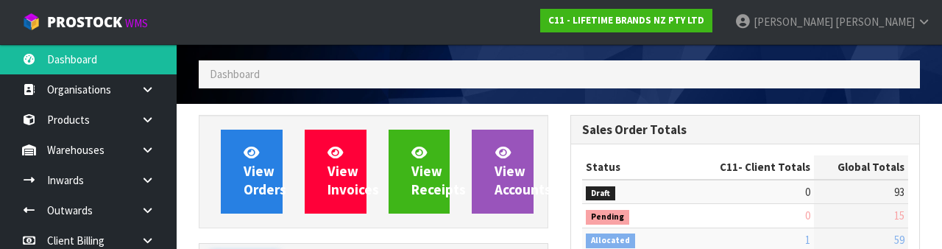
scroll to position [173, 0]
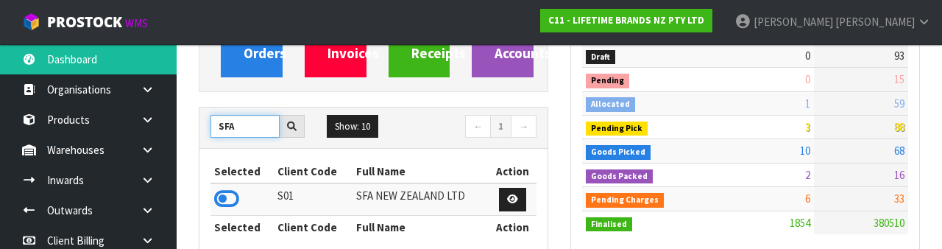
type input "SFA"
click at [224, 195] on icon at bounding box center [226, 199] width 25 height 22
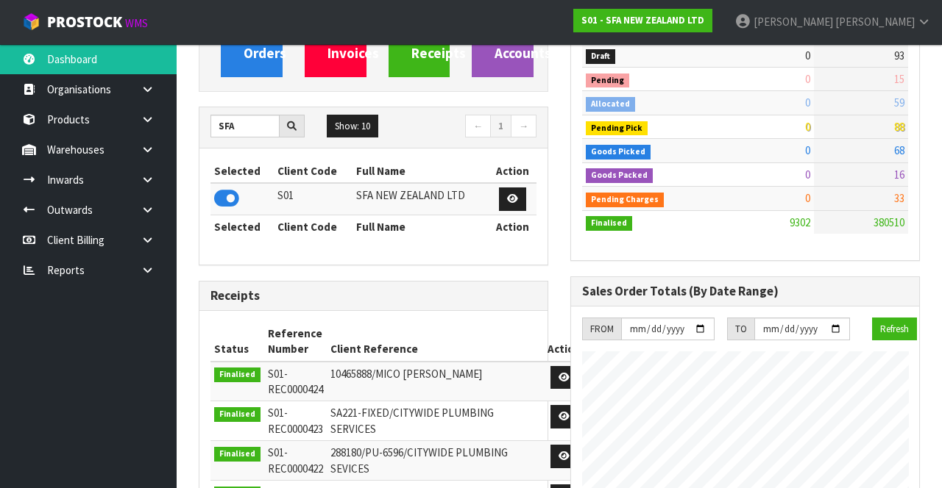
scroll to position [1234, 371]
click at [100, 118] on link "Products" at bounding box center [88, 119] width 177 height 30
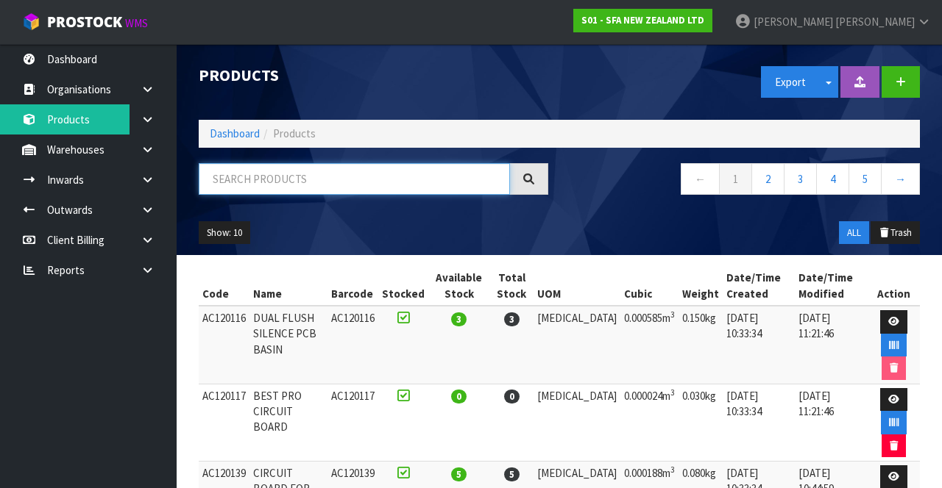
click at [309, 174] on input "text" at bounding box center [354, 179] width 311 height 32
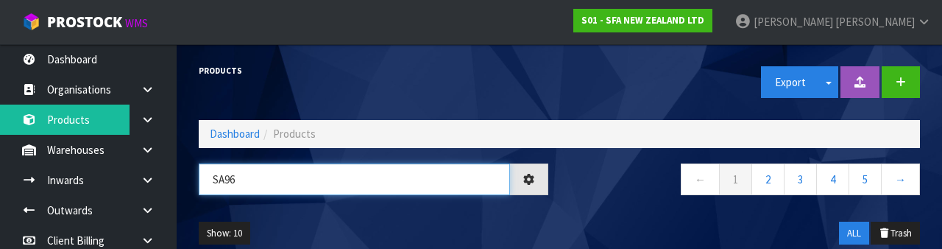
type input "SA96"
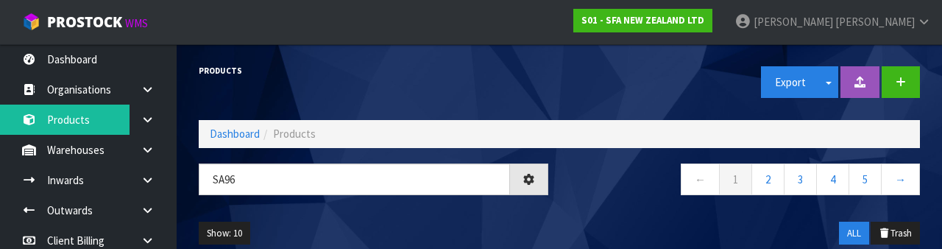
click at [622, 197] on nav "← 1 2 3 4 5 →" at bounding box center [744, 181] width 349 height 36
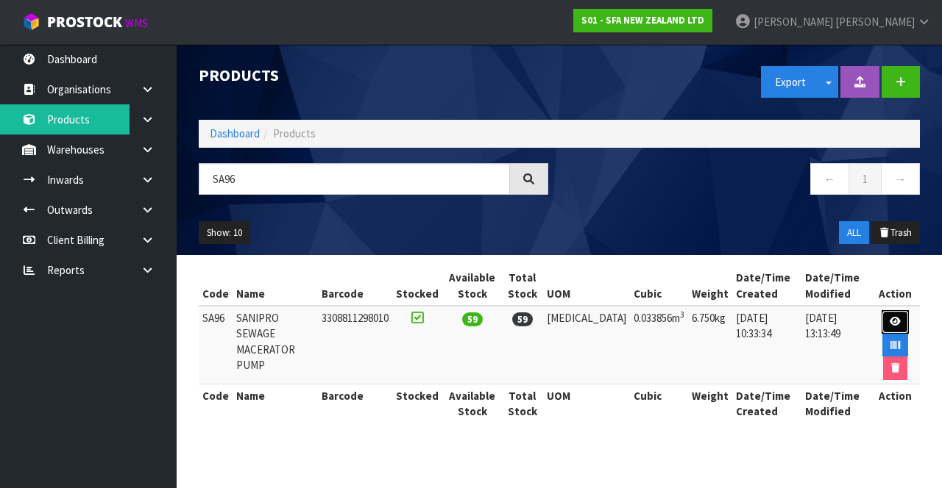
click at [884, 319] on link at bounding box center [894, 322] width 27 height 24
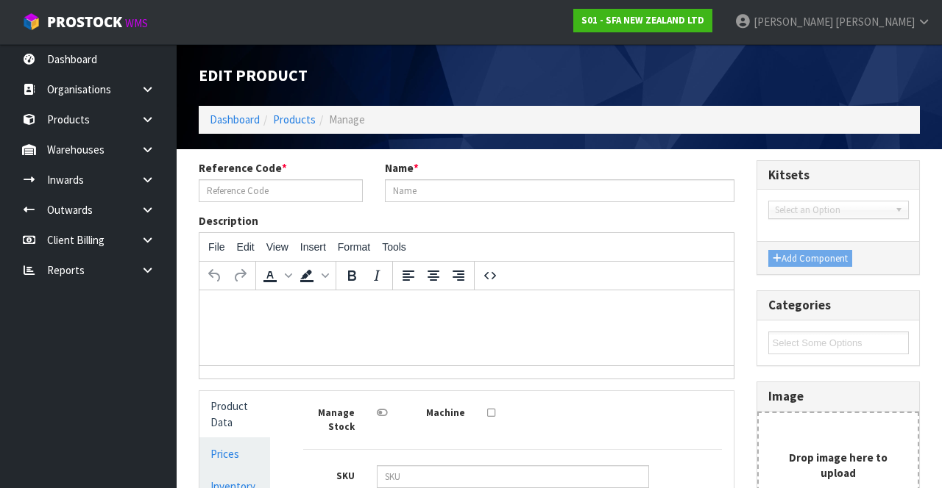
type input "SA96"
type input "SANIPRO SEWAGE MACERATOR PUMP"
type input "3308811298010"
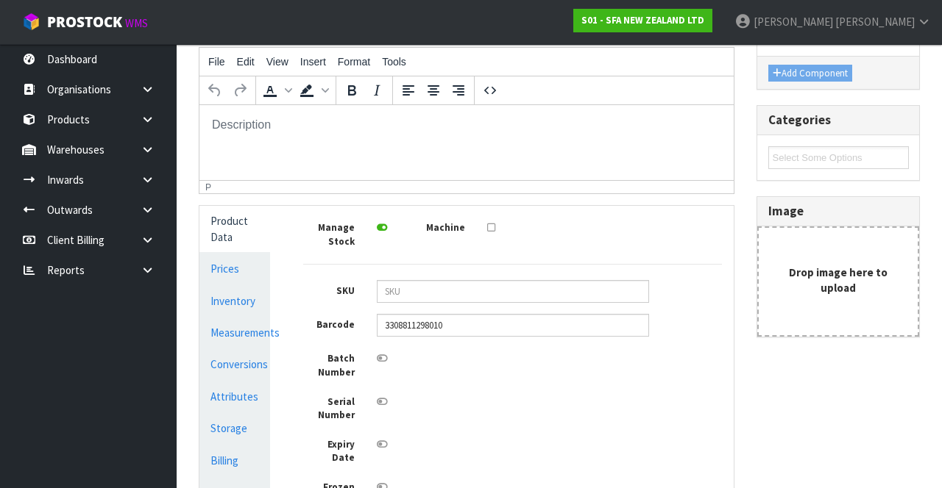
scroll to position [191, 0]
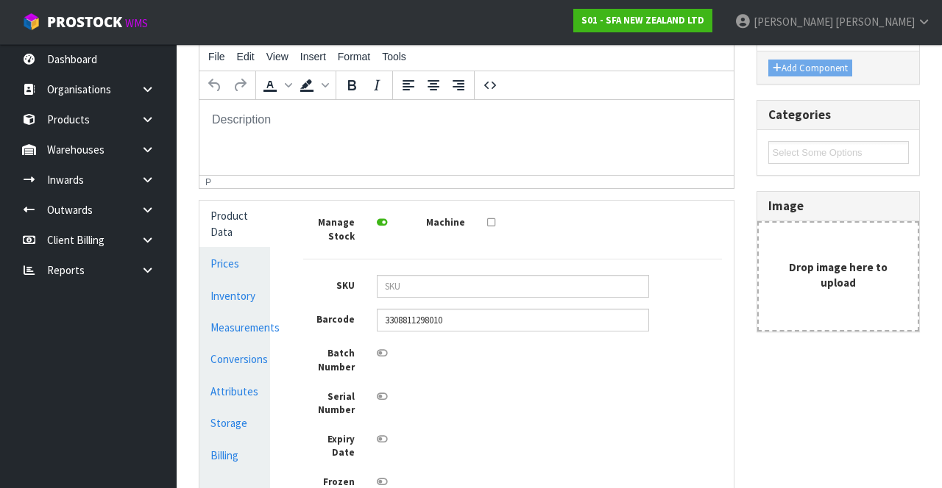
click at [242, 322] on link "Measurements" at bounding box center [234, 328] width 71 height 30
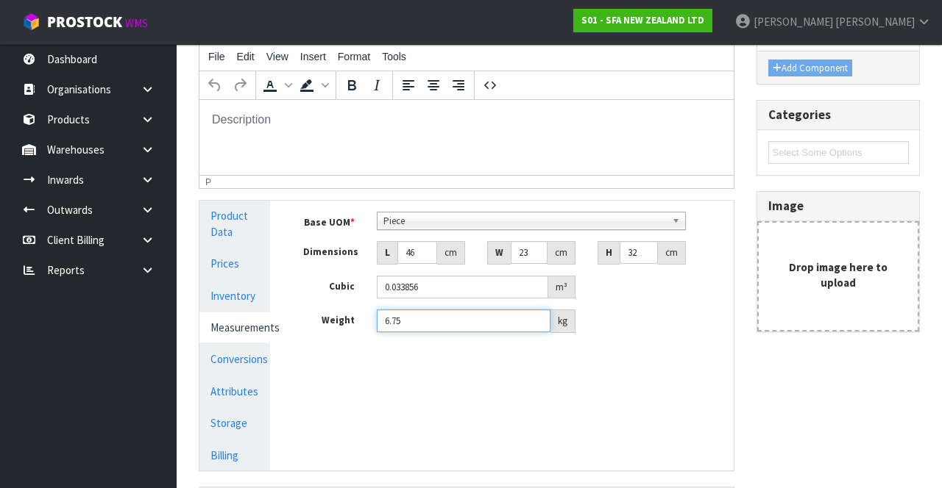
click at [440, 316] on input "6.75" at bounding box center [464, 321] width 174 height 23
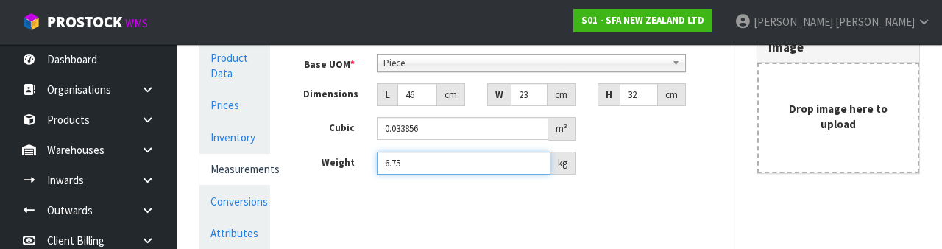
scroll to position [377, 0]
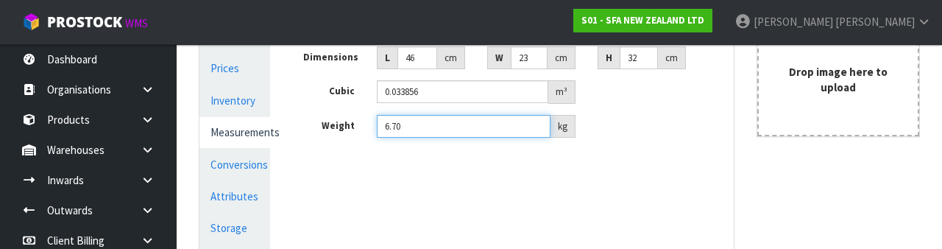
type input "6.70"
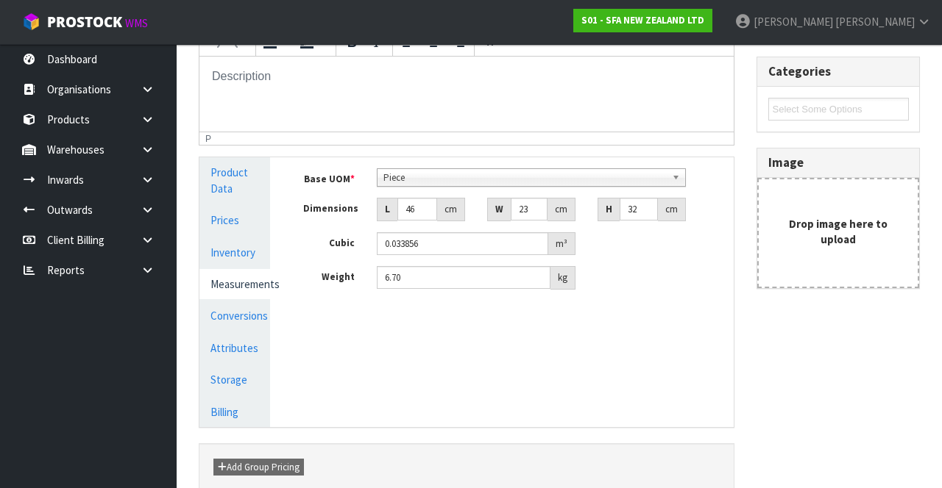
scroll to position [234, 0]
click at [414, 206] on input "46" at bounding box center [417, 209] width 40 height 23
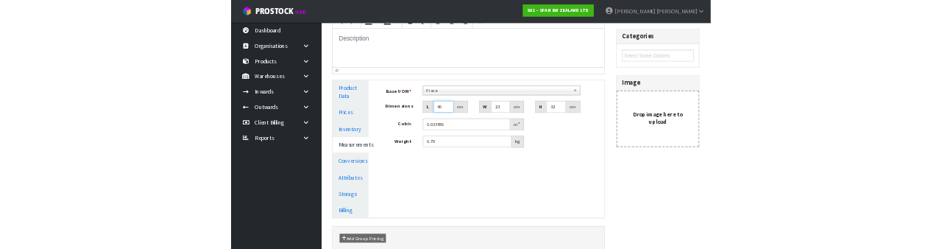
scroll to position [225, 0]
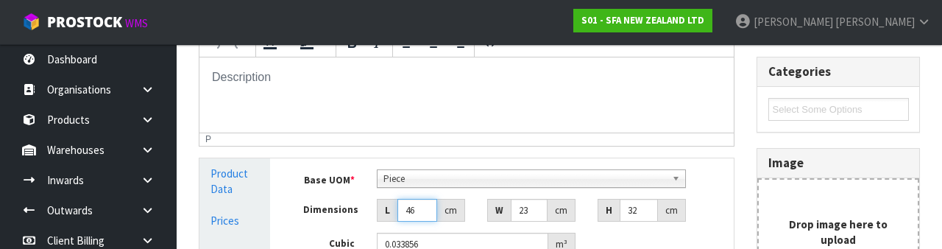
type input "4"
type input "0.002944"
type input "0.000001"
type input "2"
type input "0.001472"
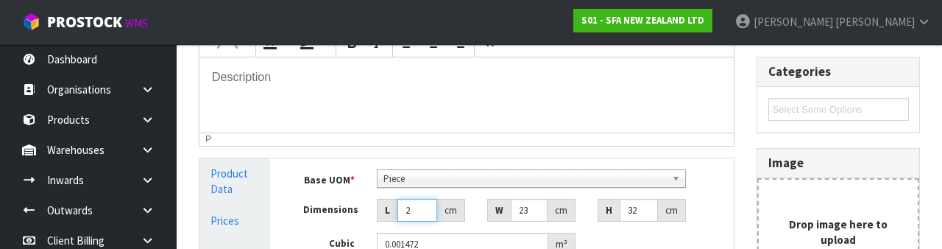
type input "24"
type input "0.017664"
type input "24"
click at [529, 206] on input "23" at bounding box center [529, 210] width 37 height 23
type input "2"
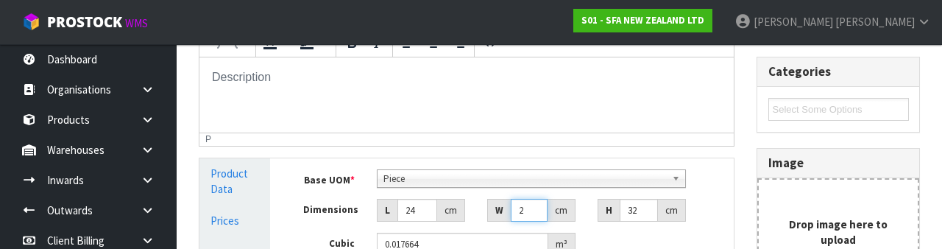
type input "0.001536"
type input "0.000001"
type input "4"
type input "0.003072"
type input "47"
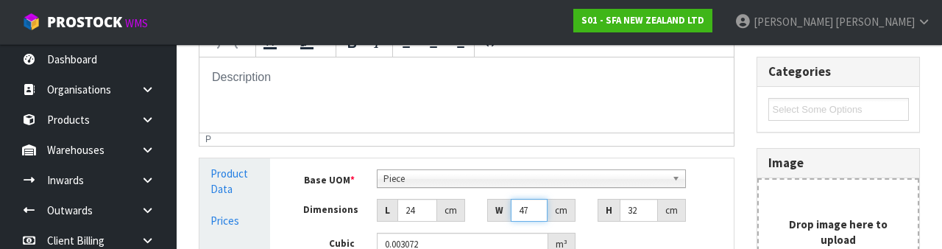
type input "0.036096"
type input "47"
click at [633, 205] on input "32" at bounding box center [638, 210] width 38 height 23
click at [637, 213] on input "32" at bounding box center [638, 210] width 38 height 23
type input "3"
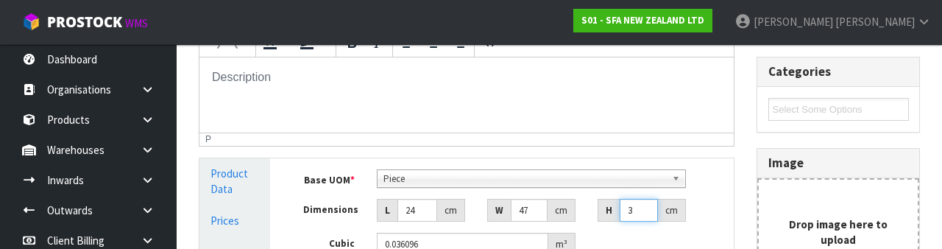
type input "0.003384"
type input "0.000001"
type input "3"
type input "0.003384"
type input "32"
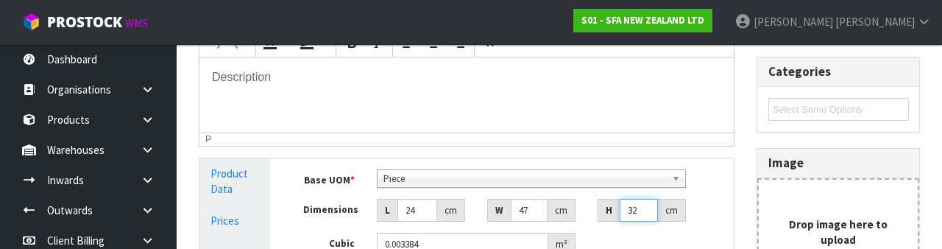
type input "0.036096"
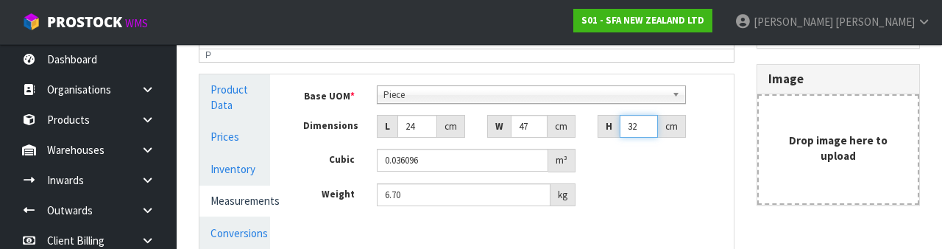
scroll to position [310, 0]
click at [682, 200] on div "Weight 6.70 kg" at bounding box center [512, 194] width 441 height 24
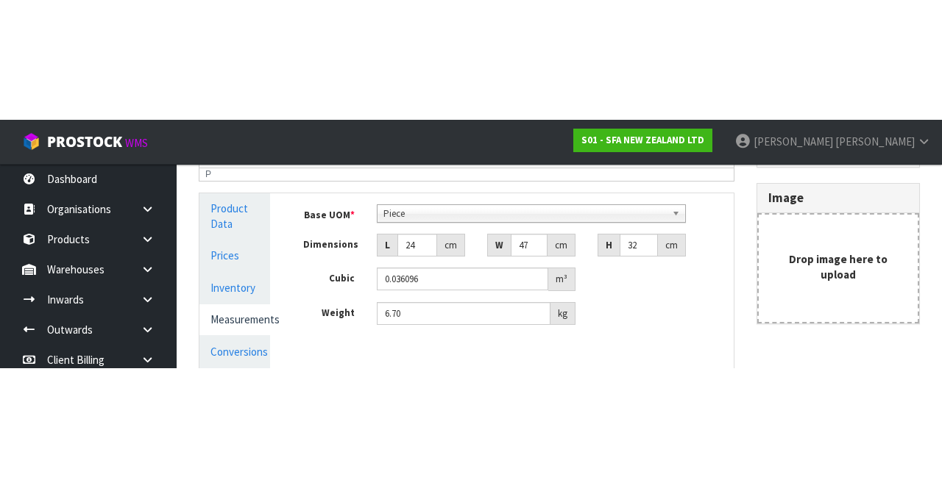
scroll to position [303, 0]
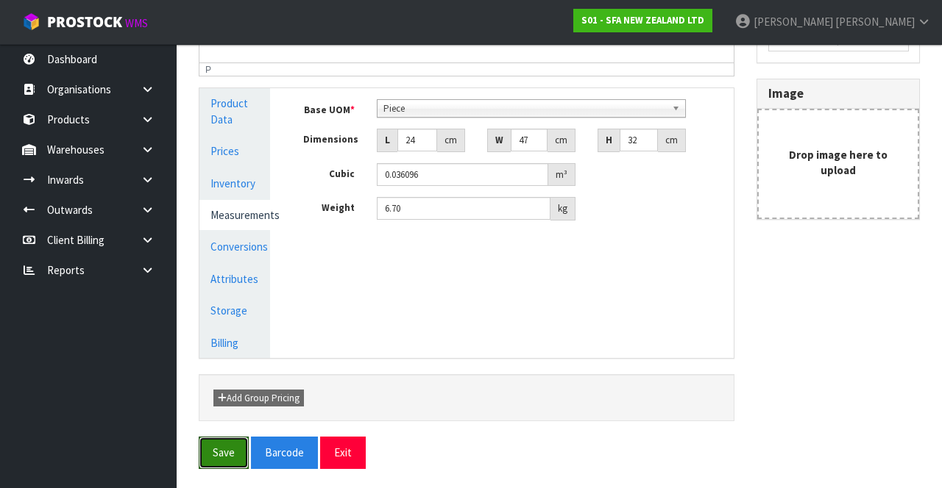
click at [222, 437] on button "Save" at bounding box center [224, 453] width 50 height 32
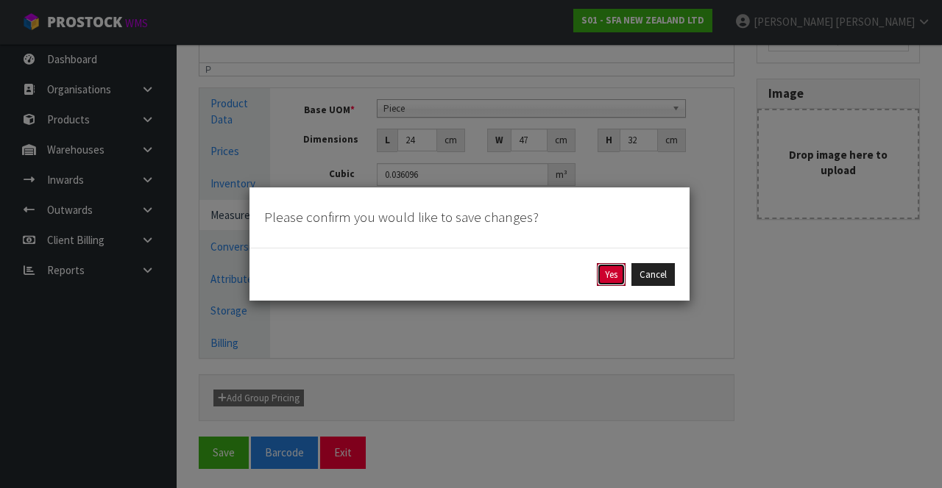
click at [604, 268] on button "Yes" at bounding box center [611, 275] width 29 height 24
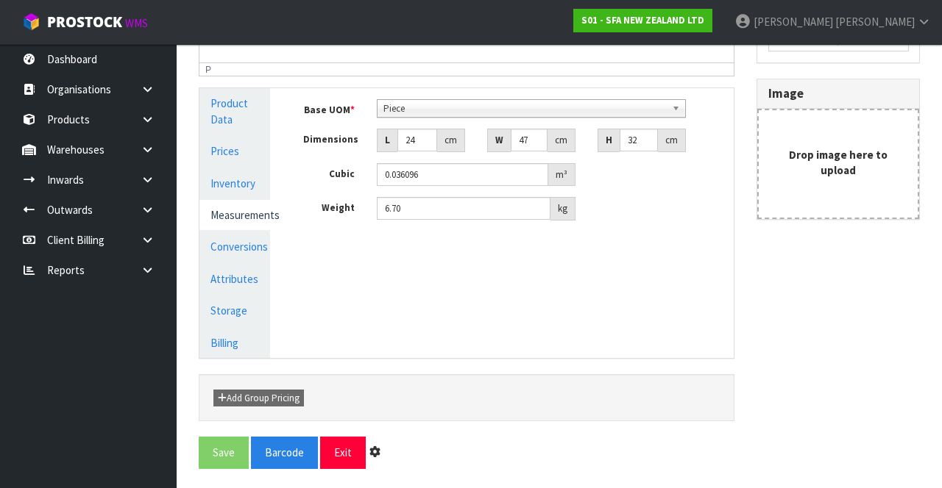
scroll to position [0, 0]
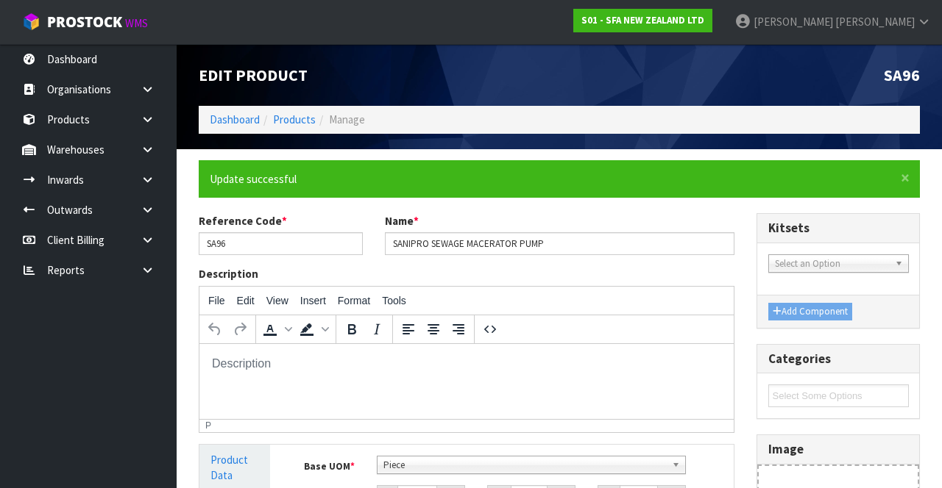
type input "6.7"
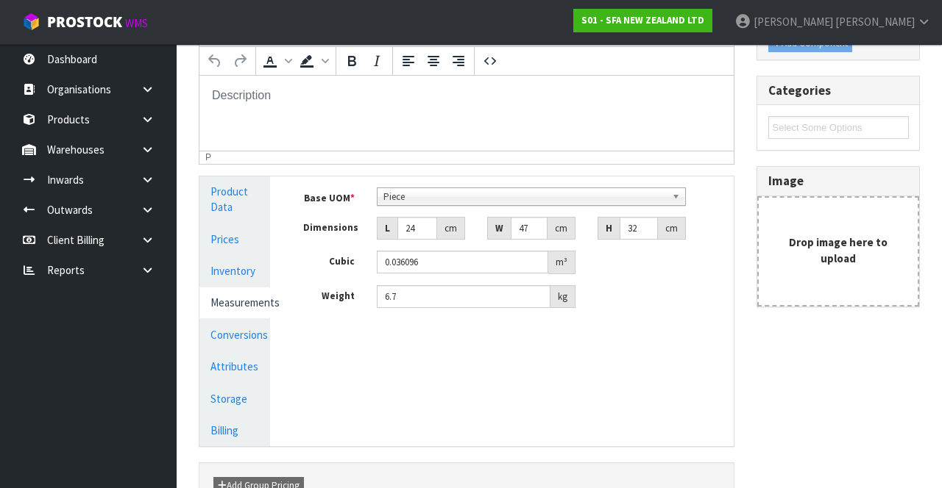
scroll to position [357, 0]
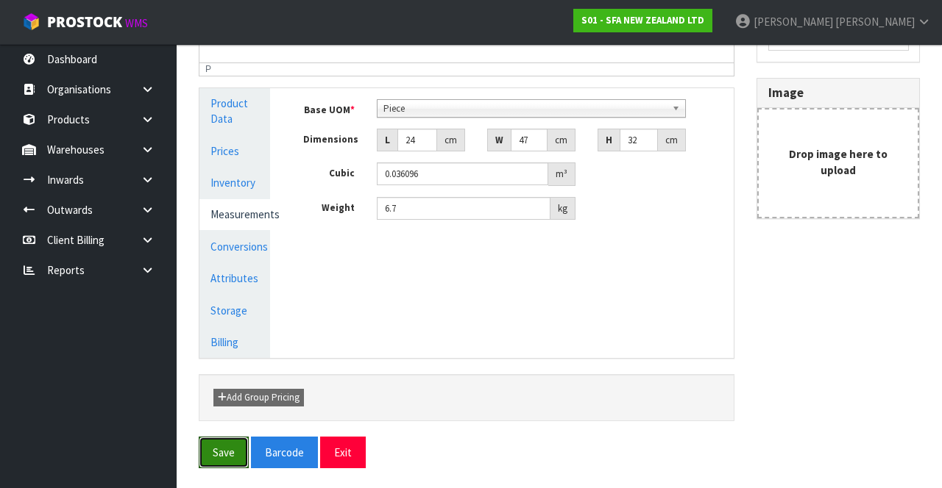
click at [234, 449] on button "Save" at bounding box center [224, 453] width 50 height 32
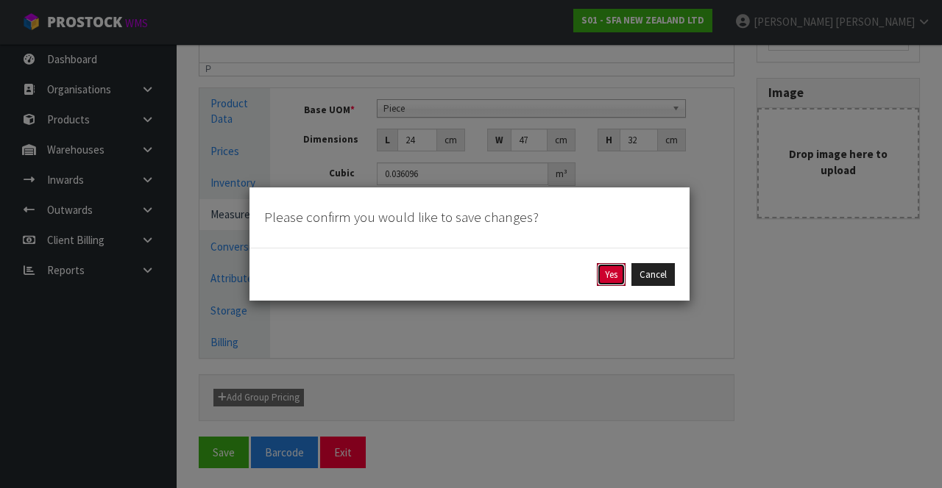
click at [600, 277] on button "Yes" at bounding box center [611, 275] width 29 height 24
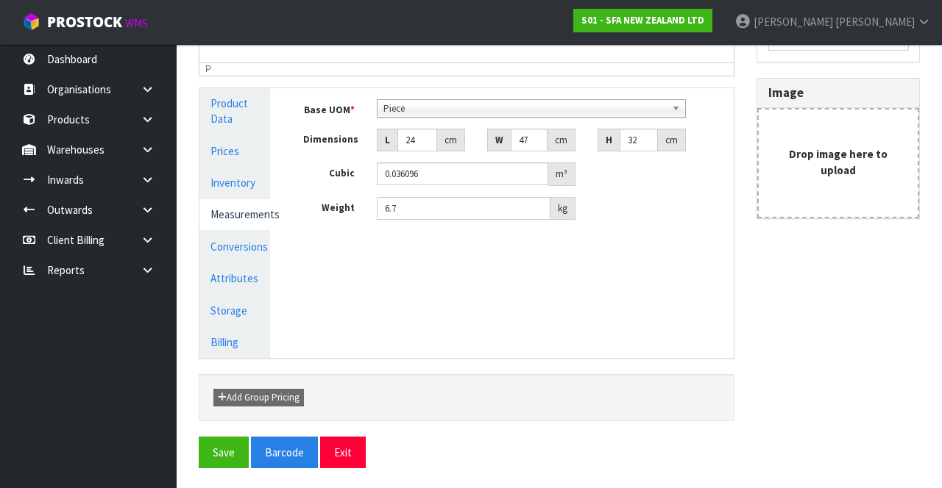
scroll to position [0, 0]
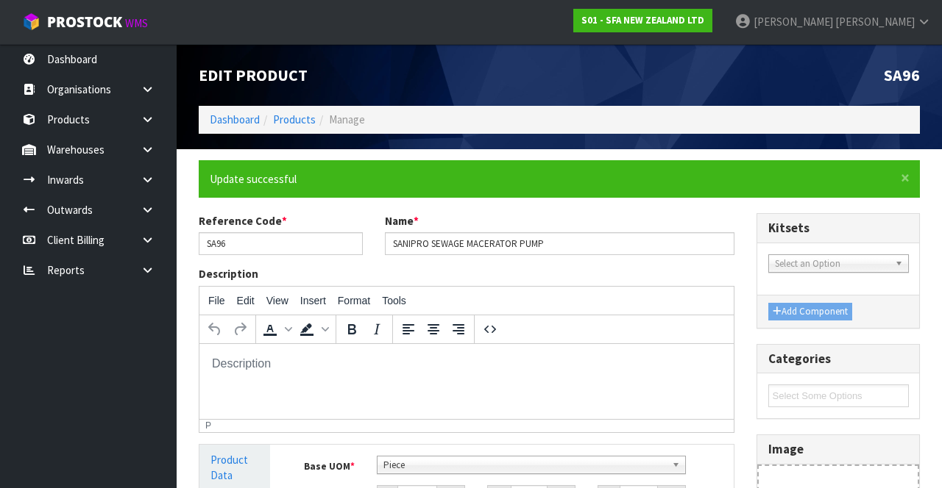
click at [918, 34] on link "Karlene Christie" at bounding box center [832, 22] width 218 height 44
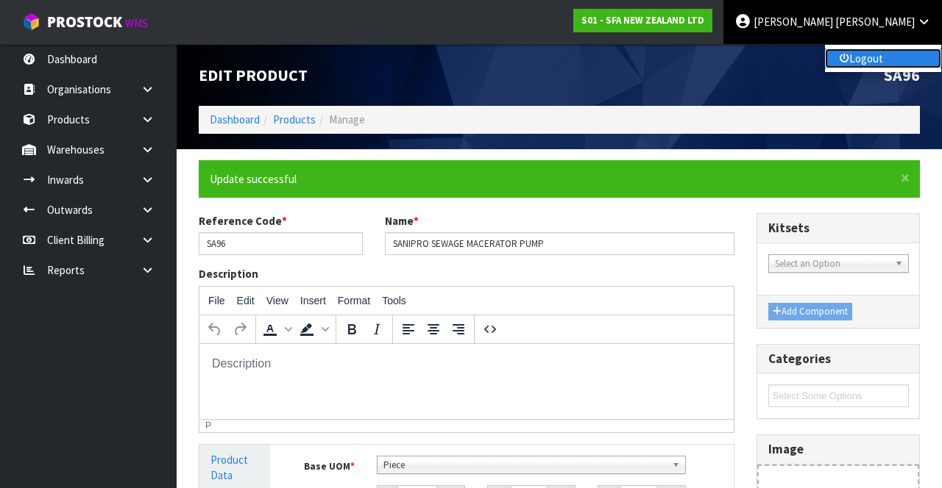
click at [900, 63] on link "Logout" at bounding box center [883, 59] width 116 height 20
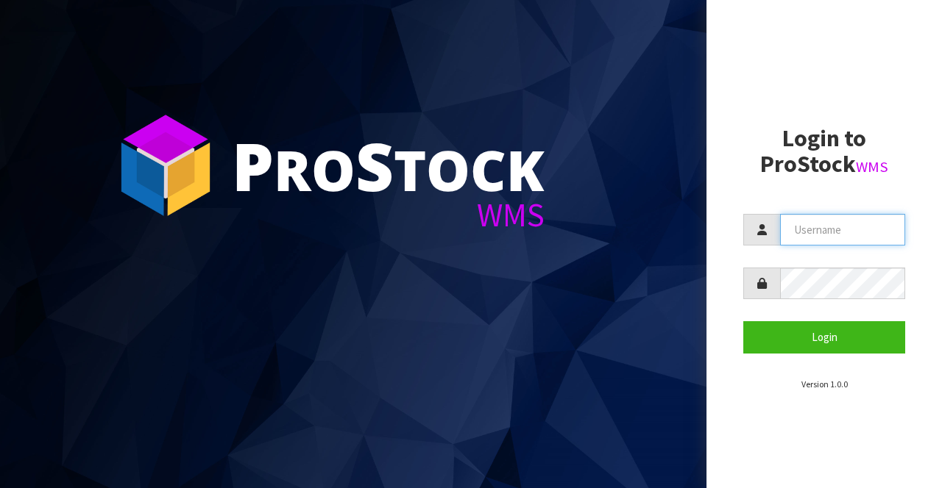
click at [844, 236] on input "text" at bounding box center [842, 230] width 125 height 32
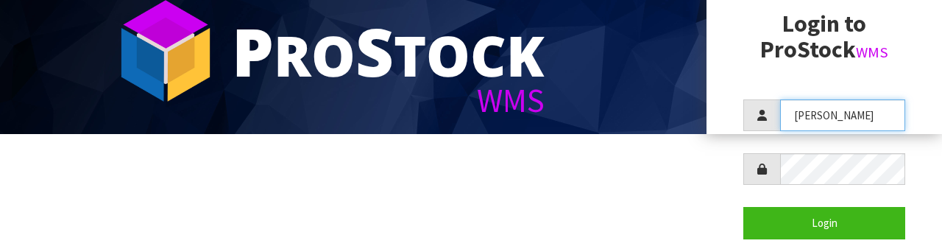
scroll to position [124, 0]
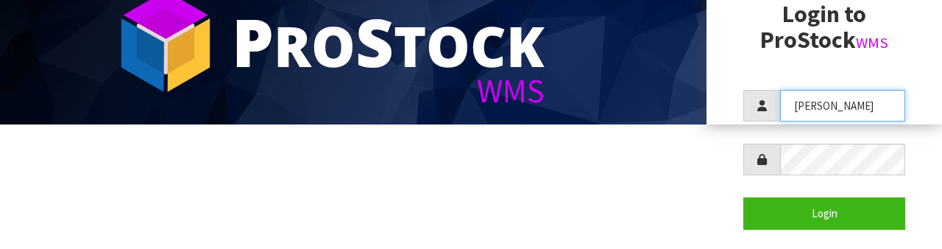
type input "[PERSON_NAME]"
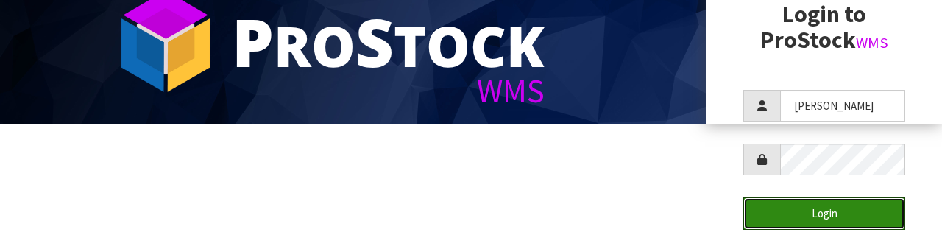
click at [848, 199] on button "Login" at bounding box center [824, 213] width 162 height 32
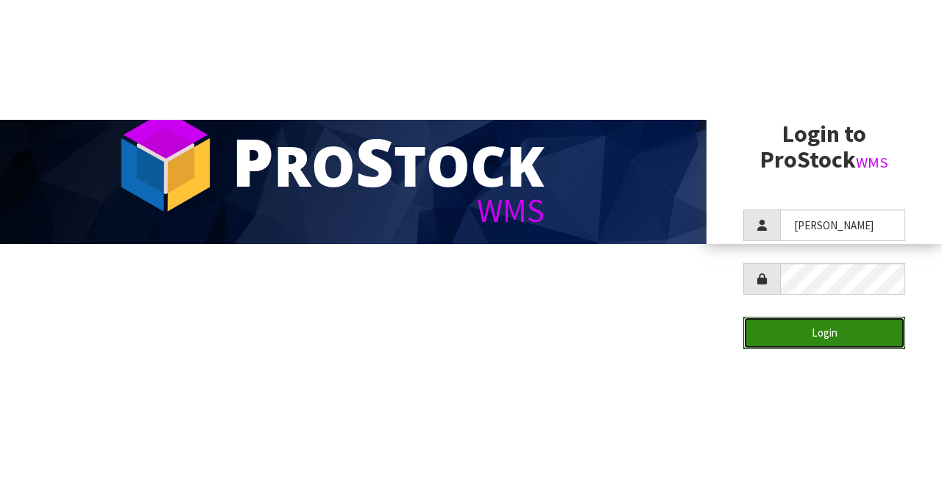
scroll to position [0, 0]
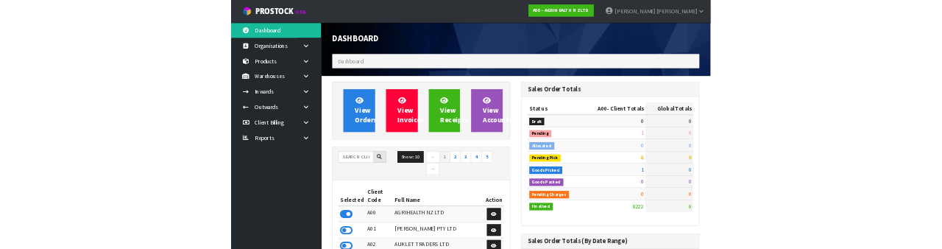
scroll to position [1203, 371]
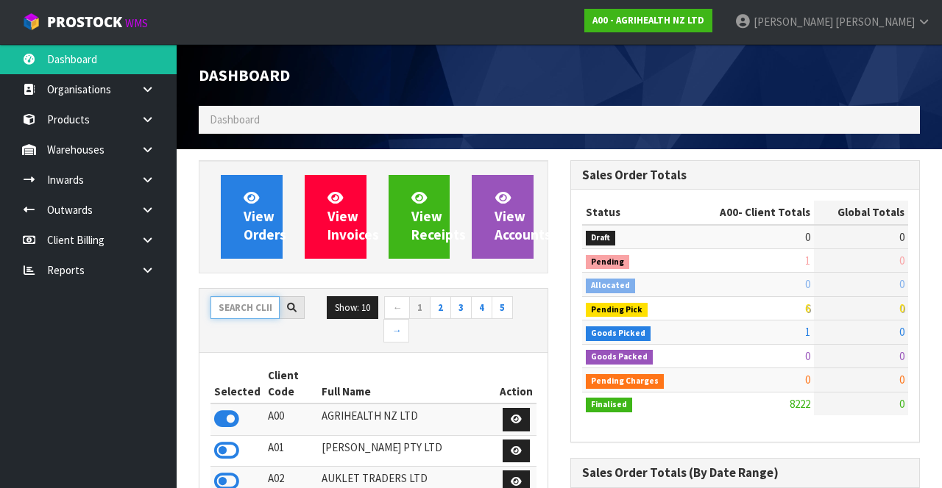
click at [247, 310] on input "text" at bounding box center [244, 307] width 69 height 23
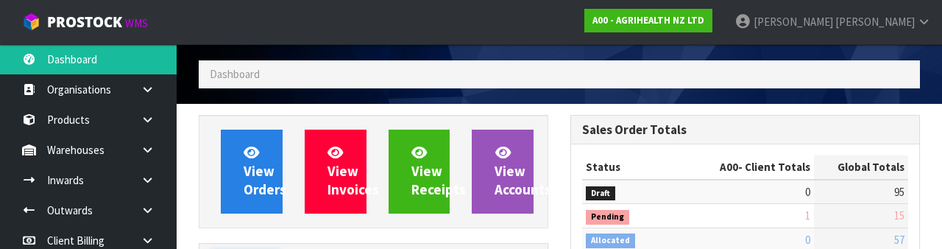
scroll to position [173, 0]
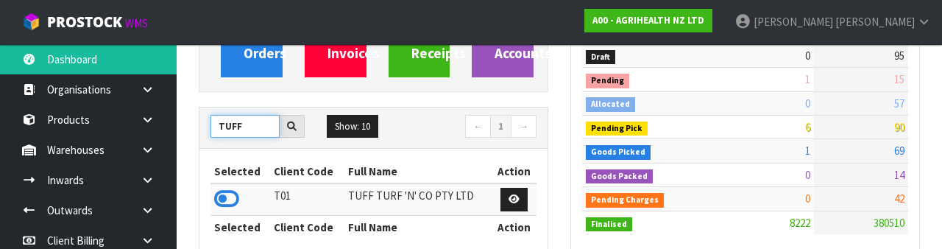
type input "TUFF"
click at [230, 193] on icon at bounding box center [226, 199] width 25 height 22
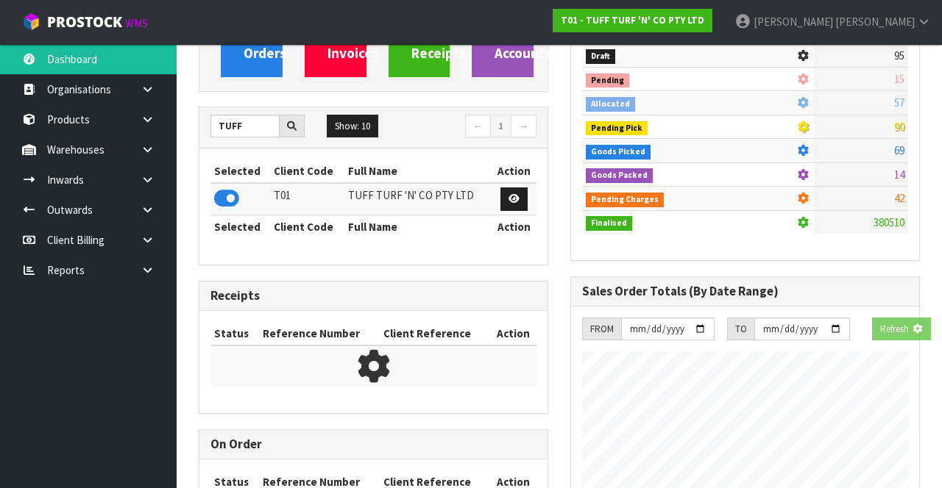
scroll to position [1171, 371]
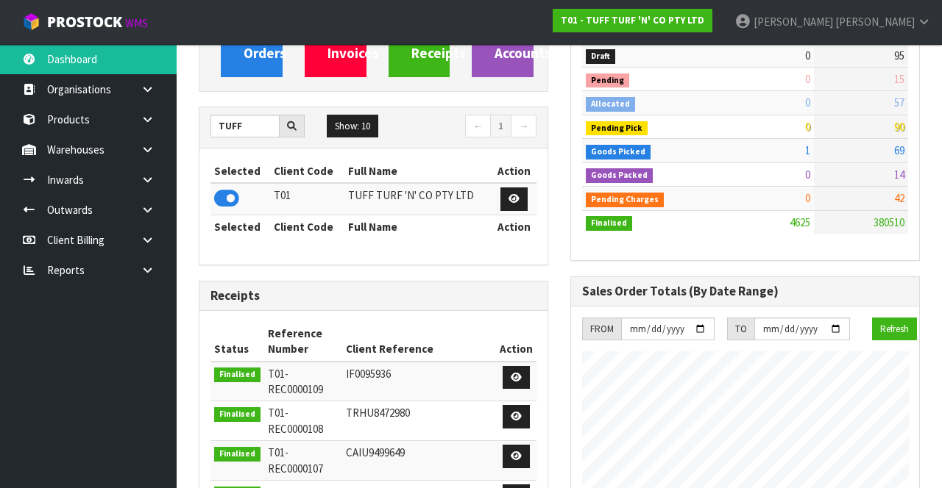
click at [140, 150] on link at bounding box center [152, 150] width 47 height 30
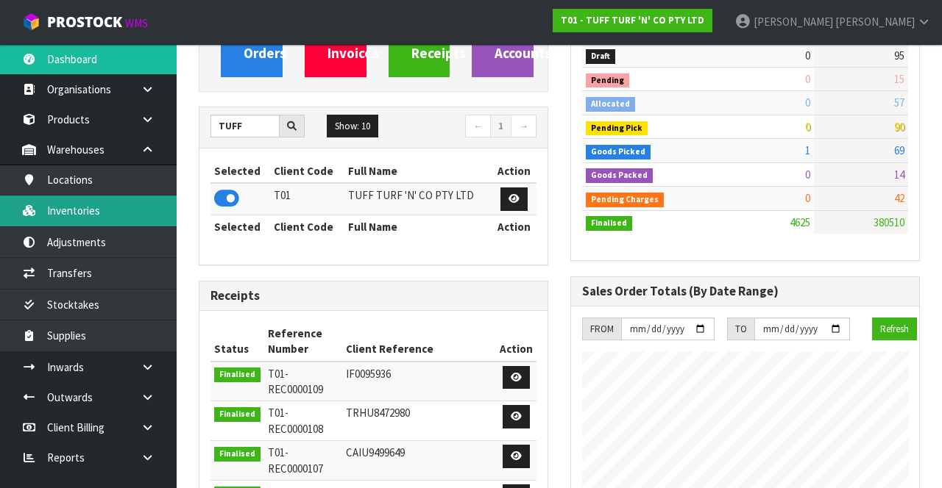
click at [134, 218] on link "Inventories" at bounding box center [88, 211] width 177 height 30
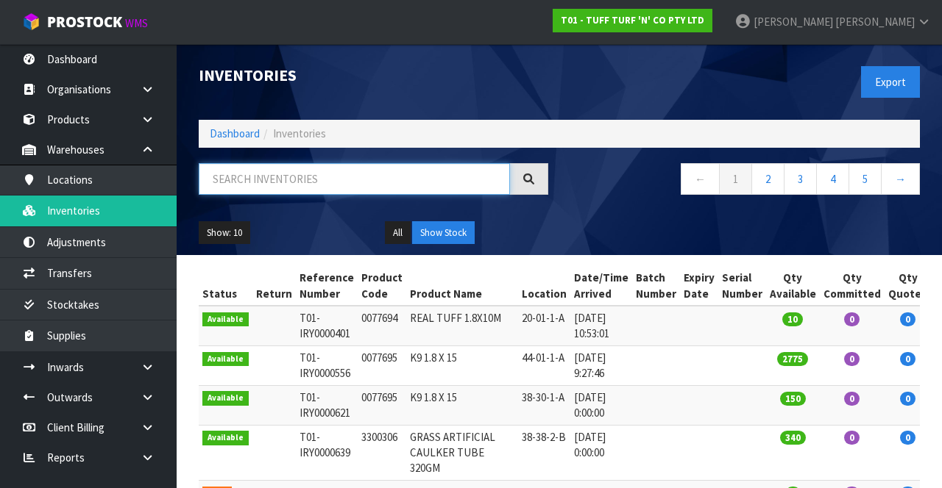
click at [299, 182] on input "text" at bounding box center [354, 179] width 311 height 32
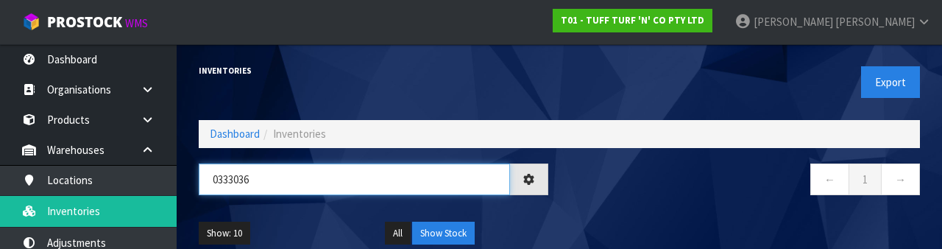
type input "0333036"
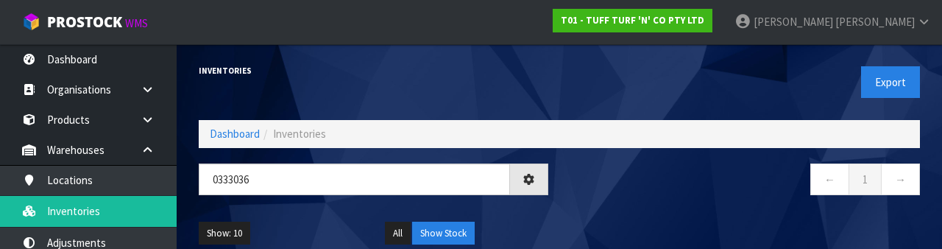
click at [658, 176] on nav "← 1 →" at bounding box center [744, 181] width 349 height 36
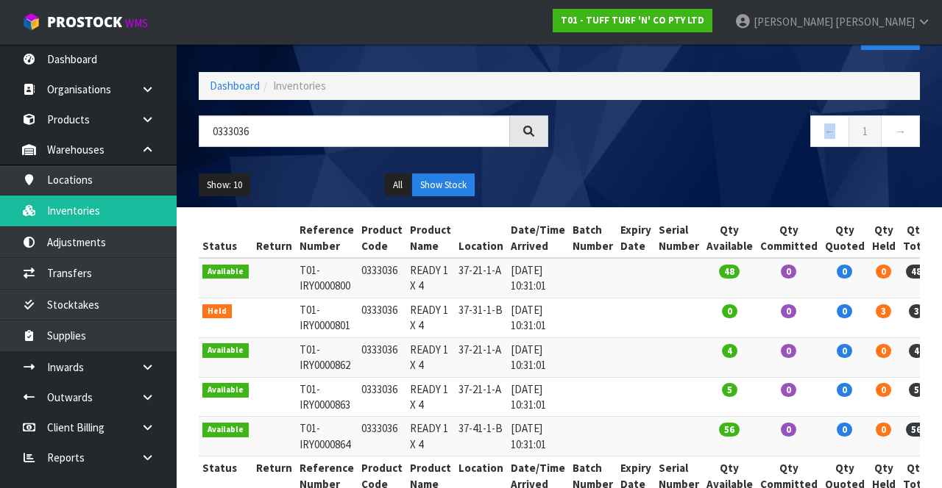
scroll to position [47, 0]
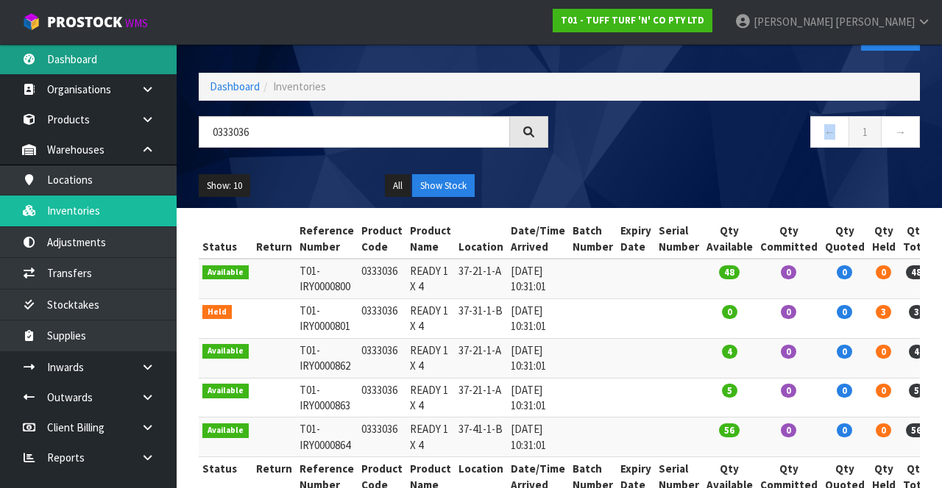
click at [107, 49] on link "Dashboard" at bounding box center [88, 59] width 177 height 30
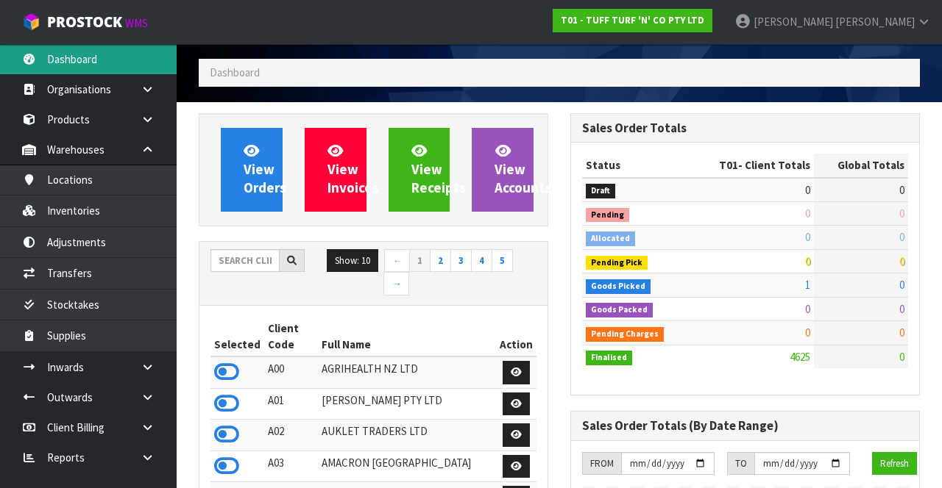
scroll to position [1171, 371]
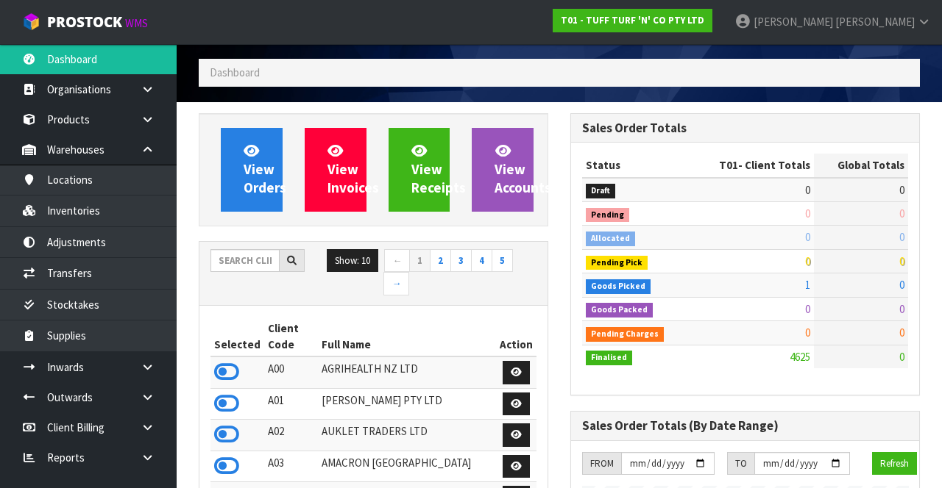
click at [242, 254] on input "text" at bounding box center [244, 260] width 69 height 23
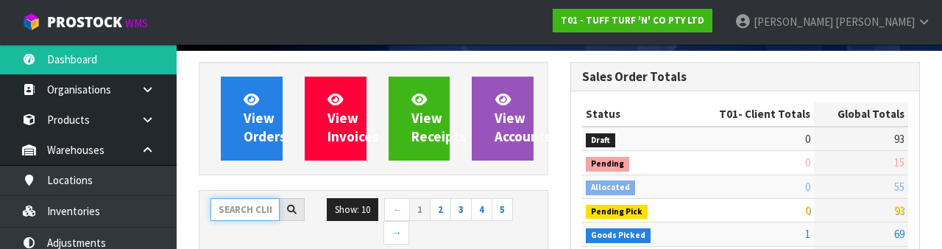
scroll to position [173, 0]
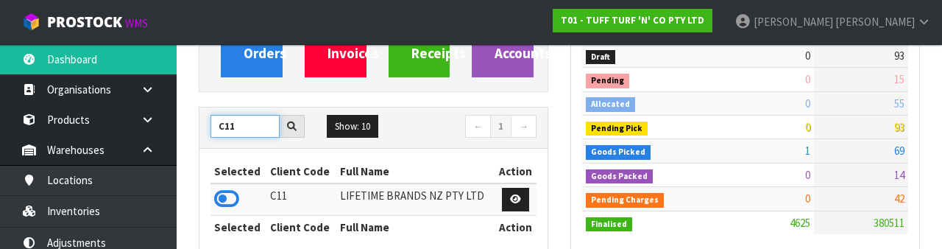
type input "C11"
click at [236, 188] on icon at bounding box center [226, 199] width 25 height 22
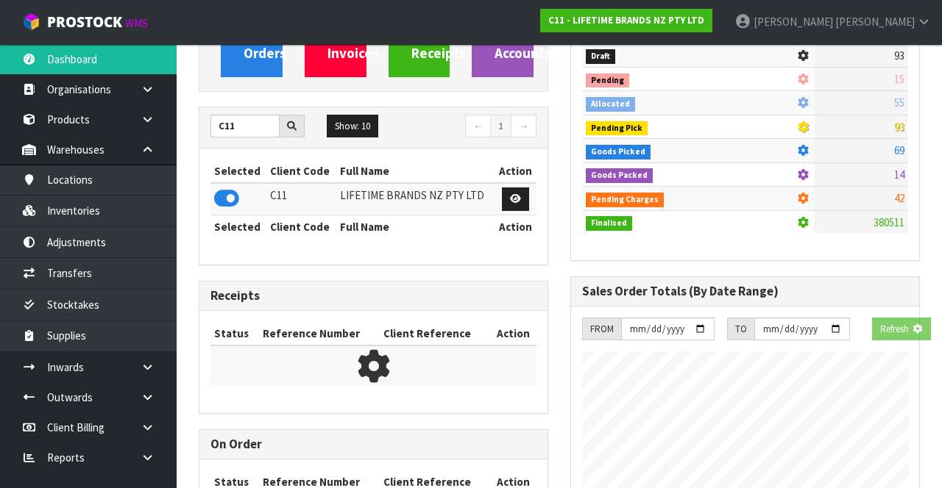
scroll to position [1313, 371]
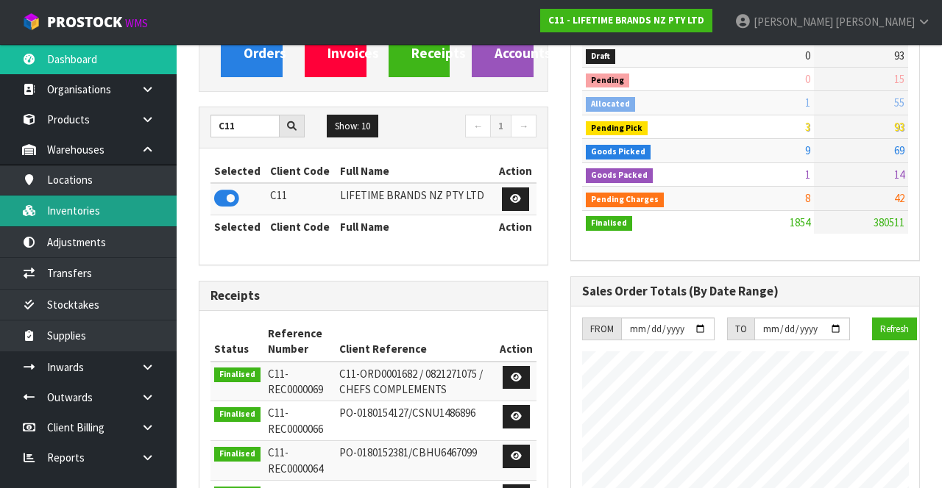
click at [104, 217] on link "Inventories" at bounding box center [88, 211] width 177 height 30
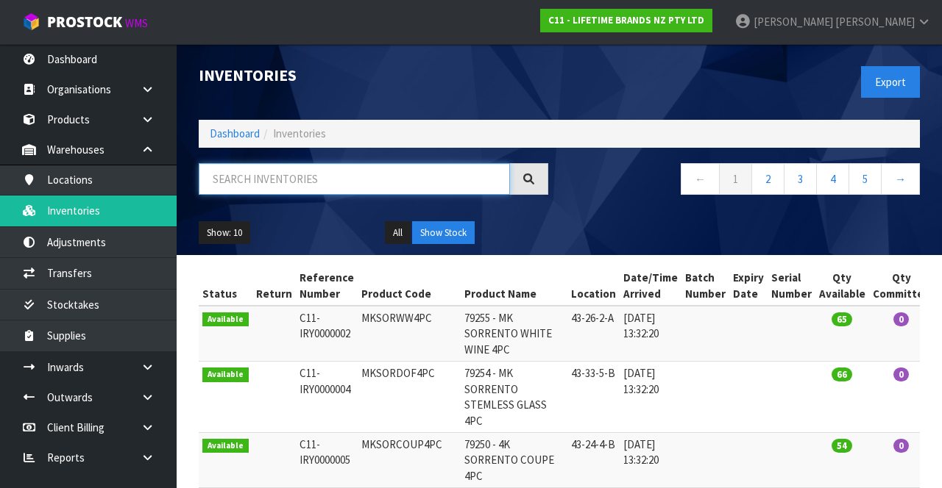
click at [365, 174] on input "text" at bounding box center [354, 179] width 311 height 32
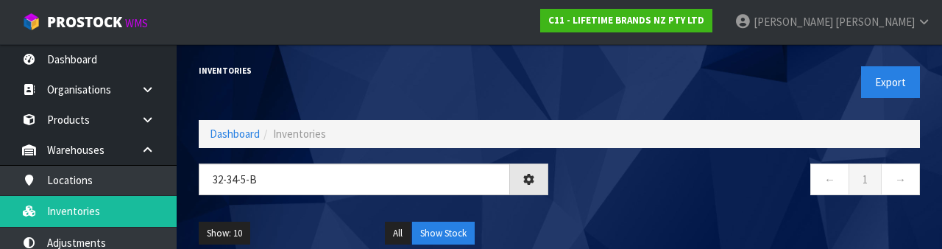
click at [669, 202] on div "← 1 →" at bounding box center [744, 186] width 371 height 47
type input "32-34-5-B"
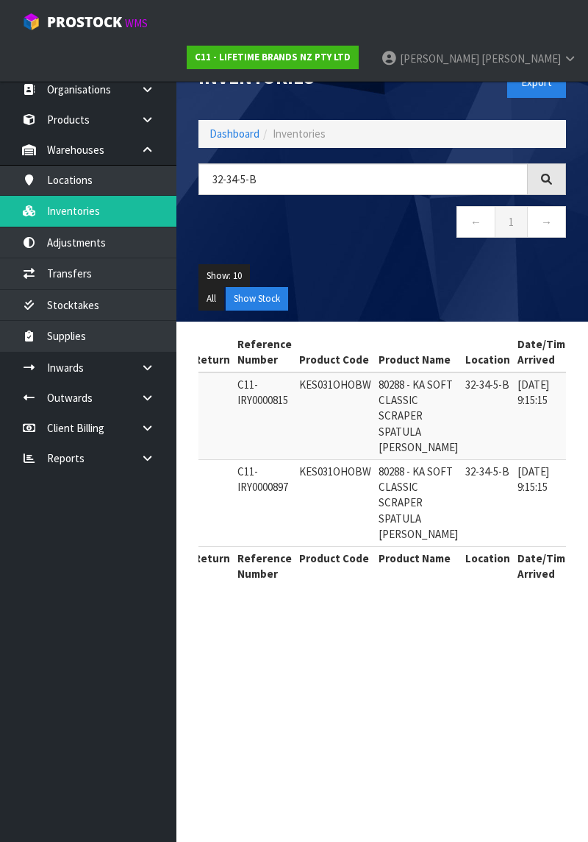
click at [552, 51] on span "[PERSON_NAME]" at bounding box center [521, 58] width 79 height 14
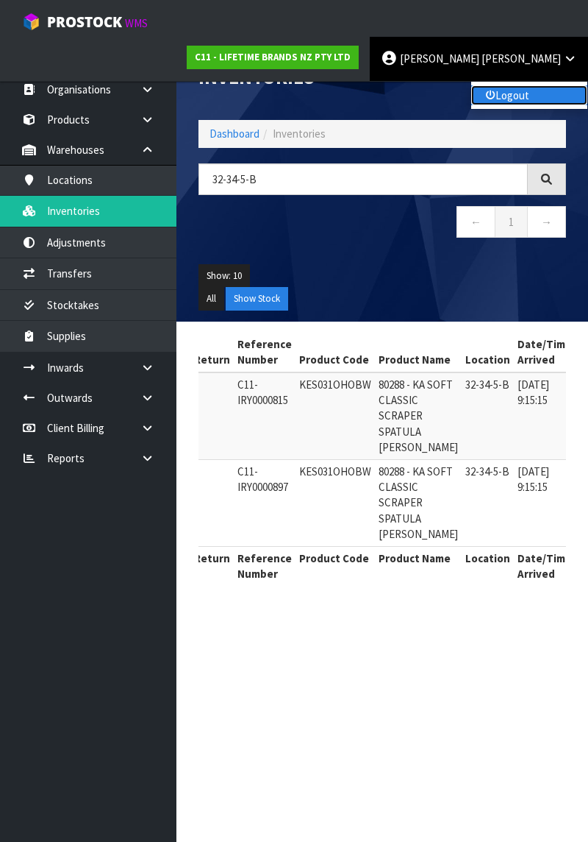
click at [518, 85] on link "Logout" at bounding box center [530, 95] width 116 height 20
